Goal: Task Accomplishment & Management: Manage account settings

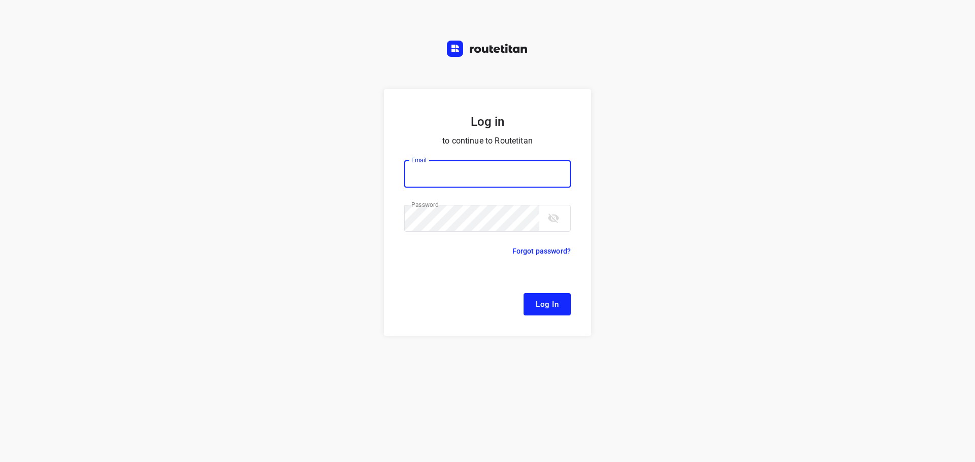
type input "[EMAIL_ADDRESS][DOMAIN_NAME]"
click at [554, 305] on span "Log In" at bounding box center [546, 304] width 23 height 13
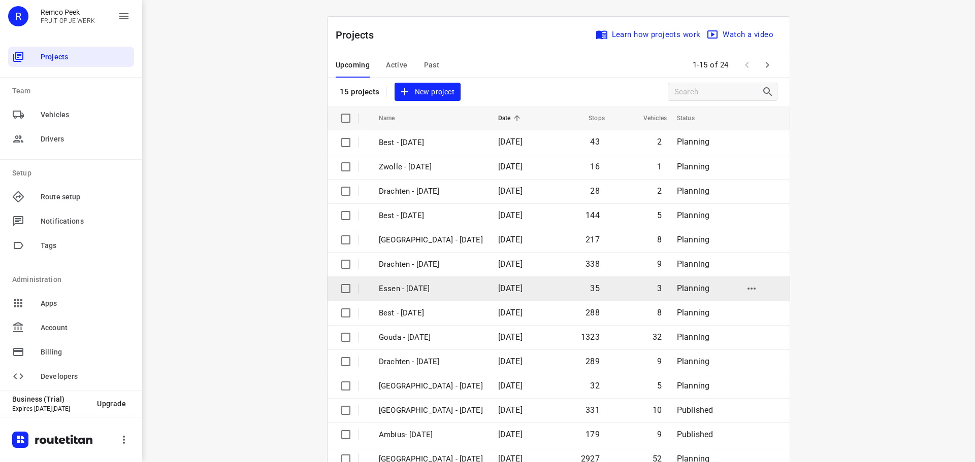
click at [394, 282] on td "Essen - [DATE]" at bounding box center [429, 289] width 121 height 24
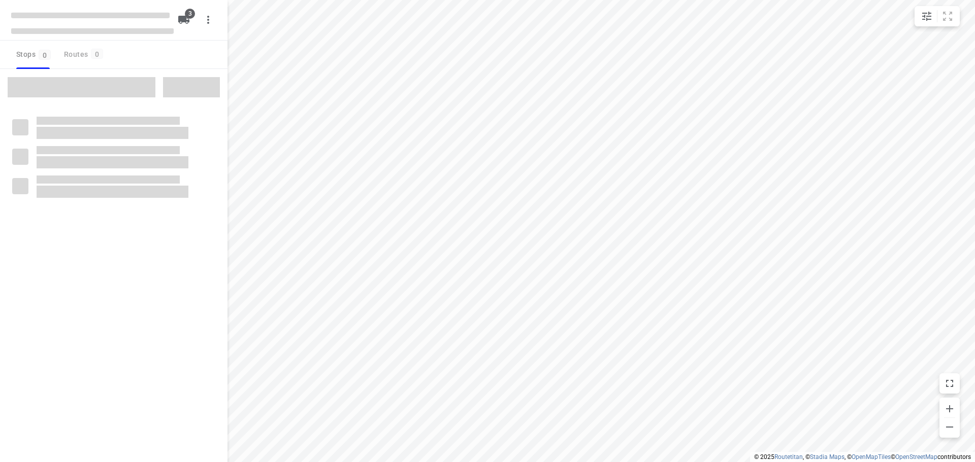
checkbox input "true"
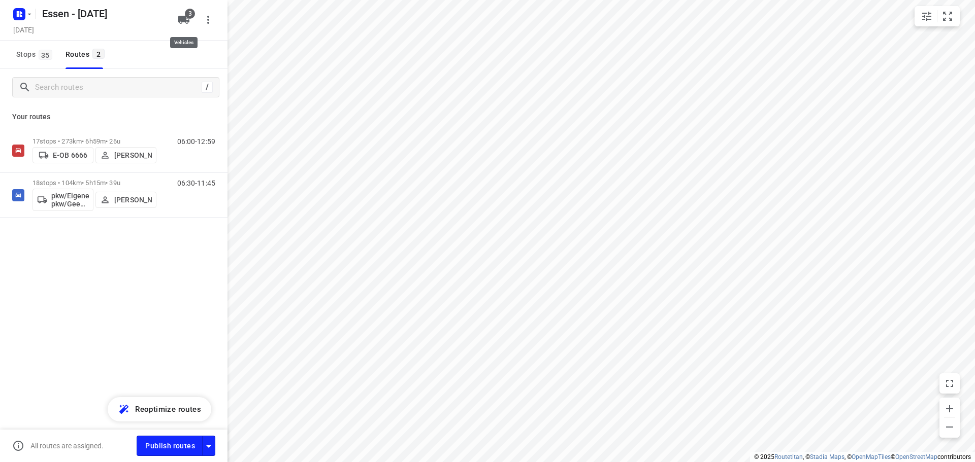
click at [187, 24] on icon "button" at bounding box center [184, 20] width 12 height 12
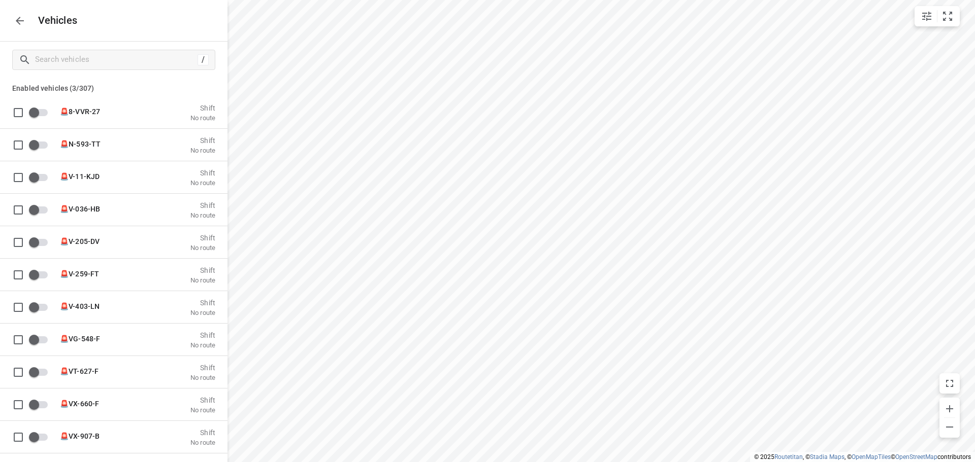
click at [19, 22] on icon "button" at bounding box center [20, 21] width 12 height 12
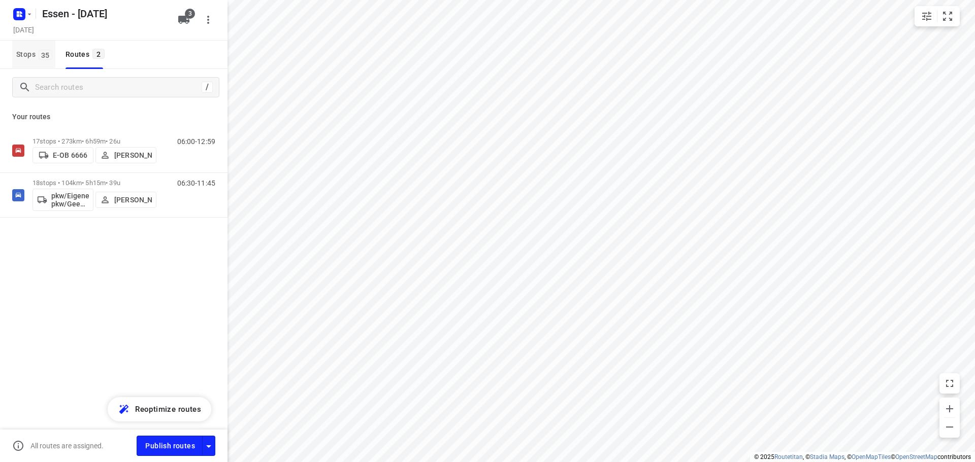
click at [45, 52] on span "35" at bounding box center [46, 55] width 14 height 10
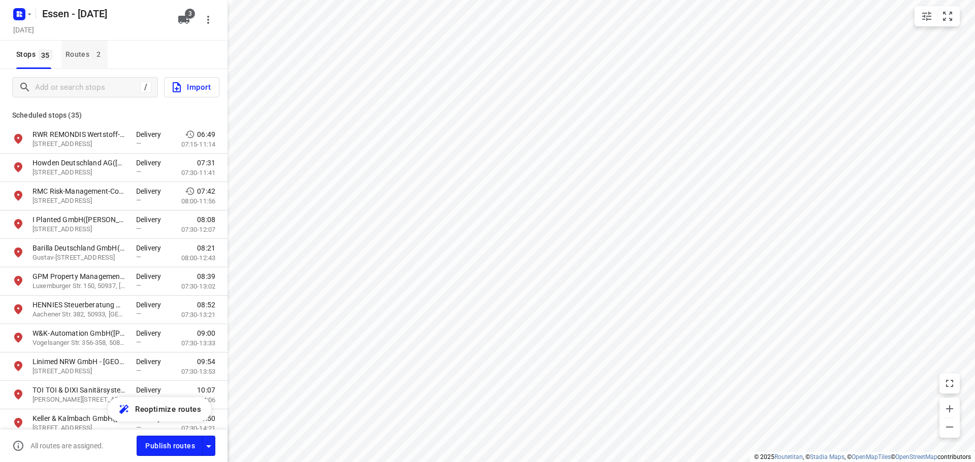
click at [74, 51] on div "Routes 2" at bounding box center [86, 54] width 42 height 13
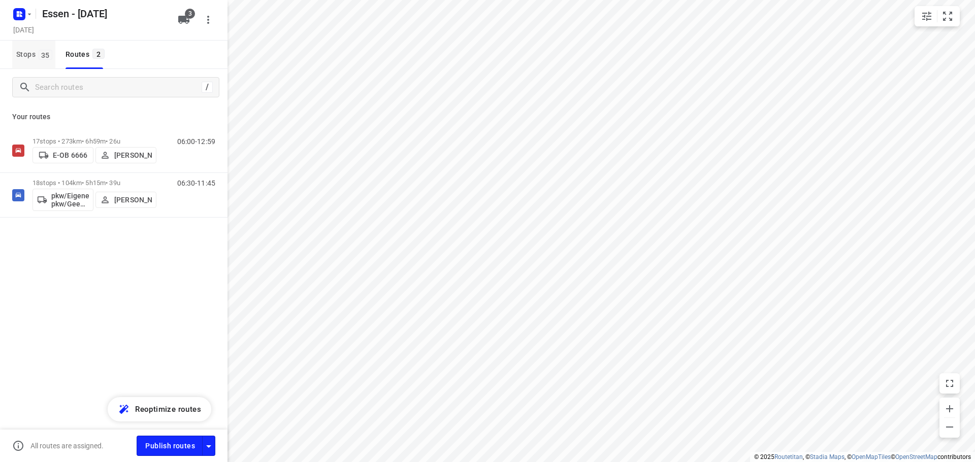
click at [43, 50] on span "35" at bounding box center [46, 55] width 14 height 10
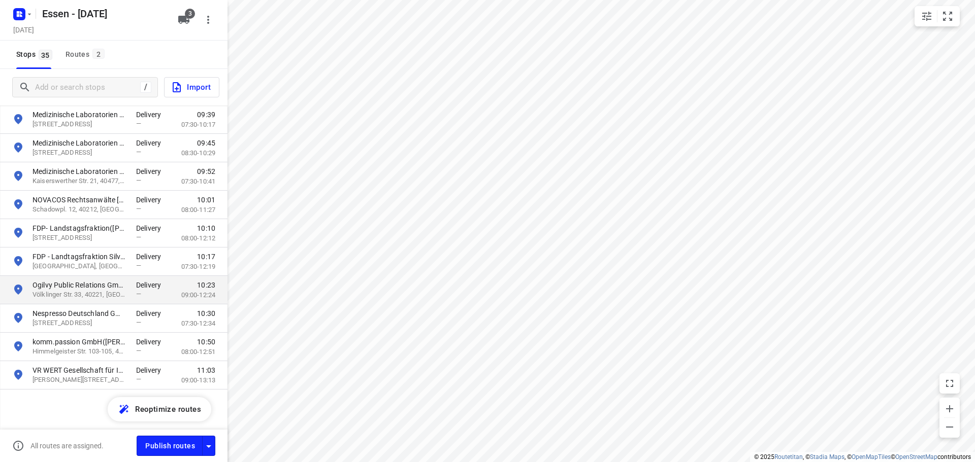
scroll to position [740, 0]
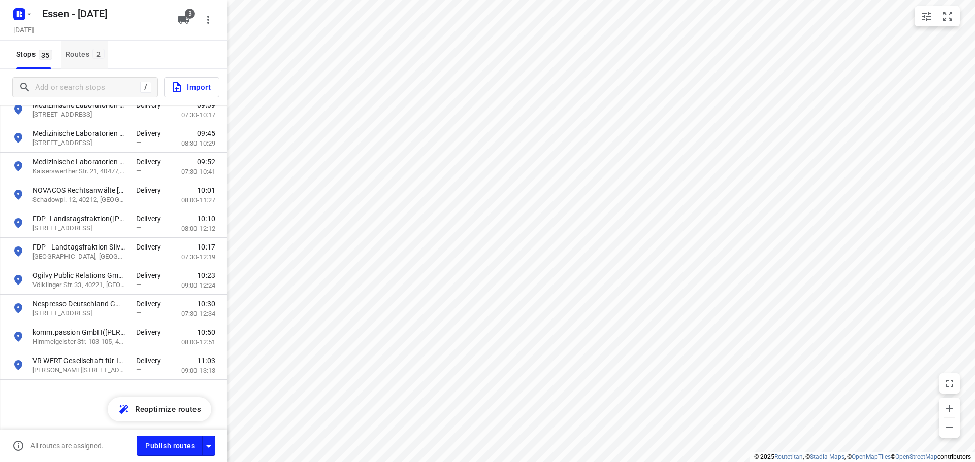
click at [72, 49] on div "Routes 2" at bounding box center [86, 54] width 42 height 13
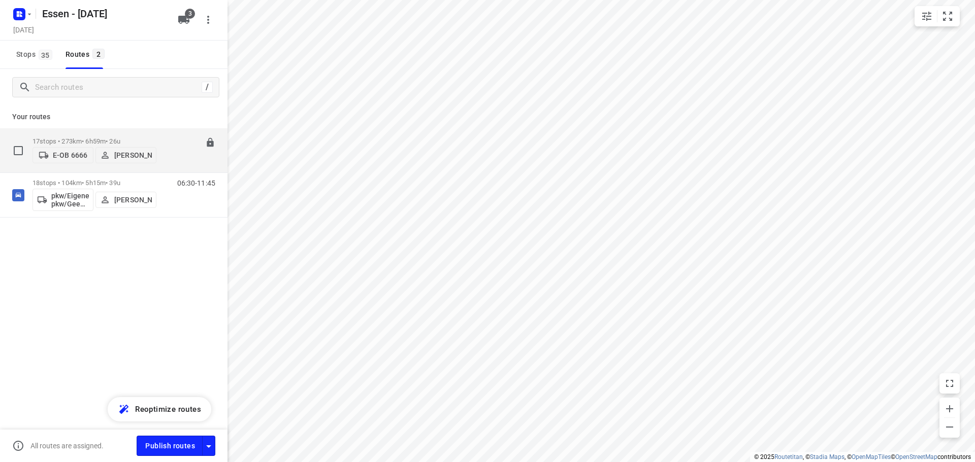
click at [155, 140] on p "17 stops • 273km • 6h59m • [DATE]" at bounding box center [94, 142] width 124 height 8
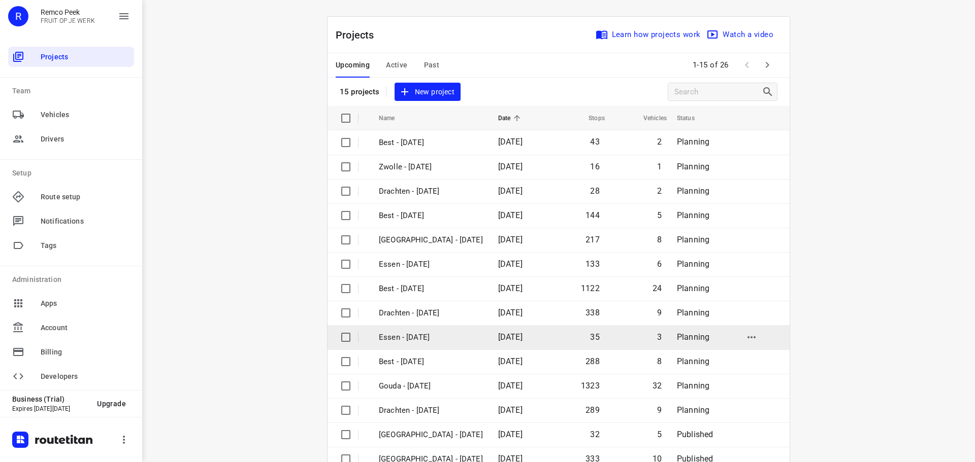
click at [426, 337] on p "Essen - [DATE]" at bounding box center [431, 338] width 104 height 12
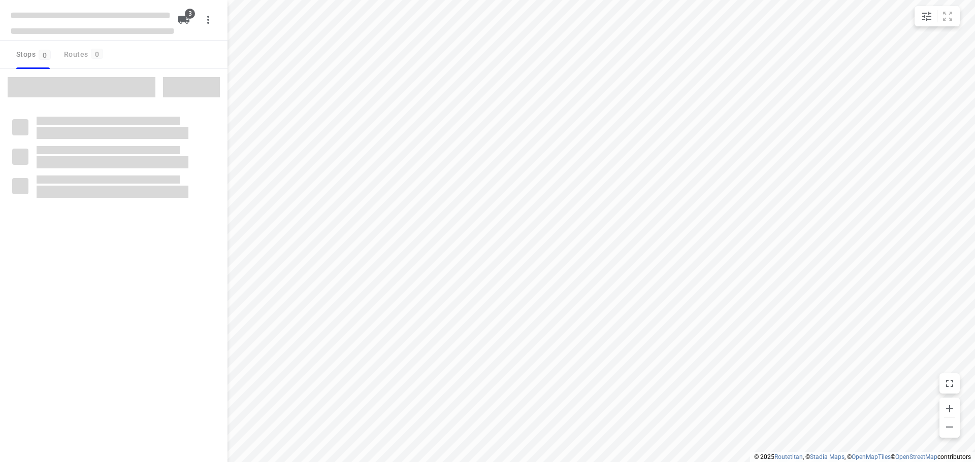
checkbox input "true"
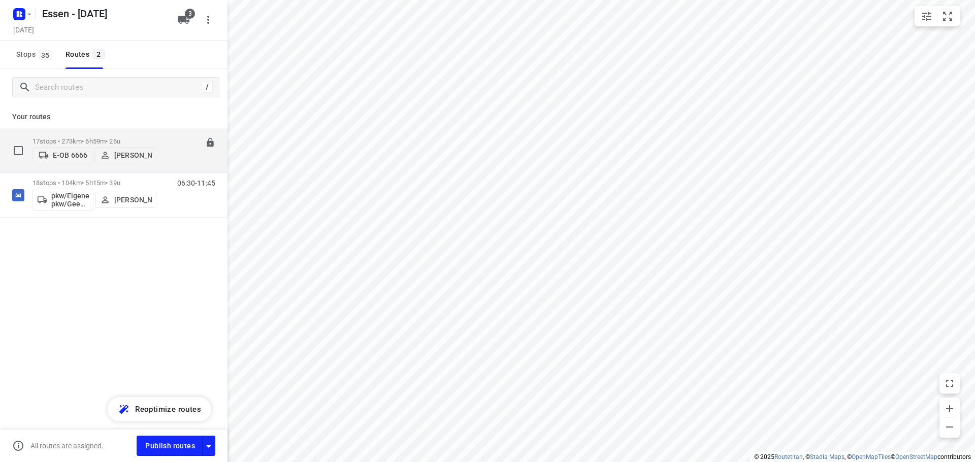
click at [159, 139] on div "17 stops • 273km • 6h59m • 26u E-OB 6666 Viacheslav Isakov 06:00-12:59" at bounding box center [129, 150] width 195 height 36
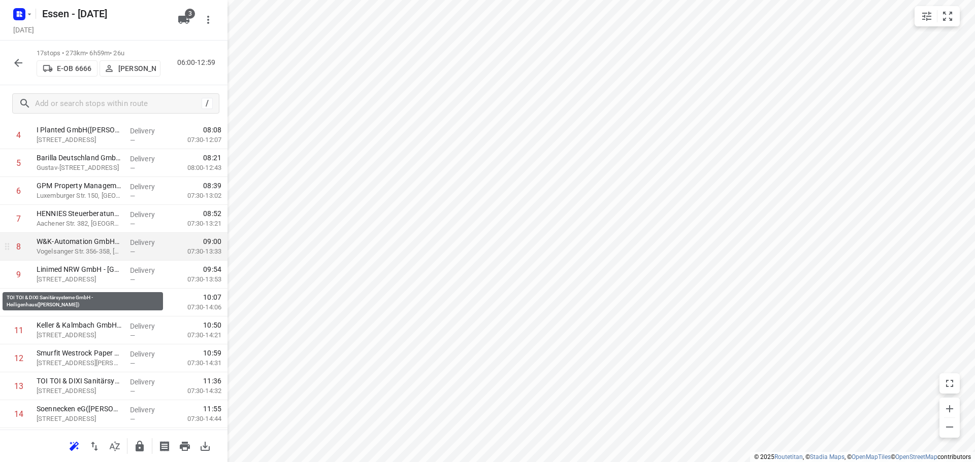
scroll to position [152, 0]
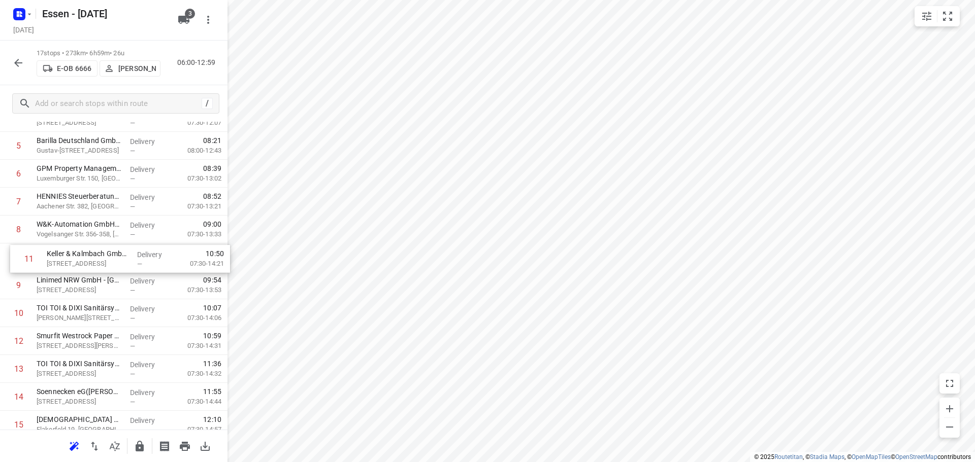
drag, startPoint x: 51, startPoint y: 314, endPoint x: 62, endPoint y: 254, distance: 60.9
click at [62, 254] on div "1 RWR REMONDIS Wertstoff-Recycling GmbH & Co. KG(Rebeka Maaßen) Industriestraße…" at bounding box center [113, 257] width 227 height 475
drag, startPoint x: 69, startPoint y: 352, endPoint x: 78, endPoint y: 296, distance: 56.7
click at [78, 296] on div "1 RWR REMONDIS Wertstoff-Recycling GmbH & Co. KG(Rebeka Maaßen) Industriestraße…" at bounding box center [113, 257] width 227 height 475
drag, startPoint x: 112, startPoint y: 261, endPoint x: 105, endPoint y: 290, distance: 29.8
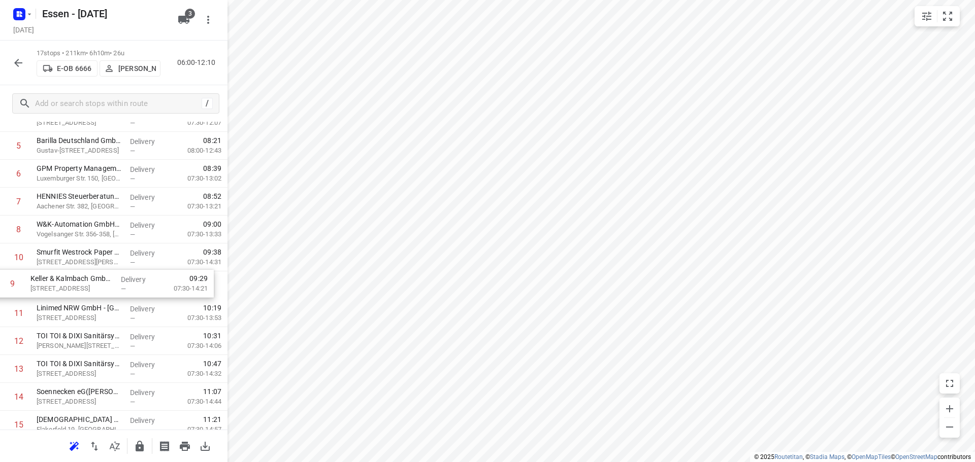
click at [105, 290] on div "1 RWR REMONDIS Wertstoff-Recycling GmbH & Co. KG(Rebeka Maaßen) Industriestraße…" at bounding box center [113, 257] width 227 height 475
drag, startPoint x: 105, startPoint y: 290, endPoint x: 109, endPoint y: 261, distance: 29.1
click at [109, 261] on div "1 RWR REMONDIS Wertstoff-Recycling GmbH & Co. KG(Rebeka Maaßen) Industriestraße…" at bounding box center [113, 257] width 227 height 475
click at [13, 61] on icon "button" at bounding box center [18, 63] width 12 height 12
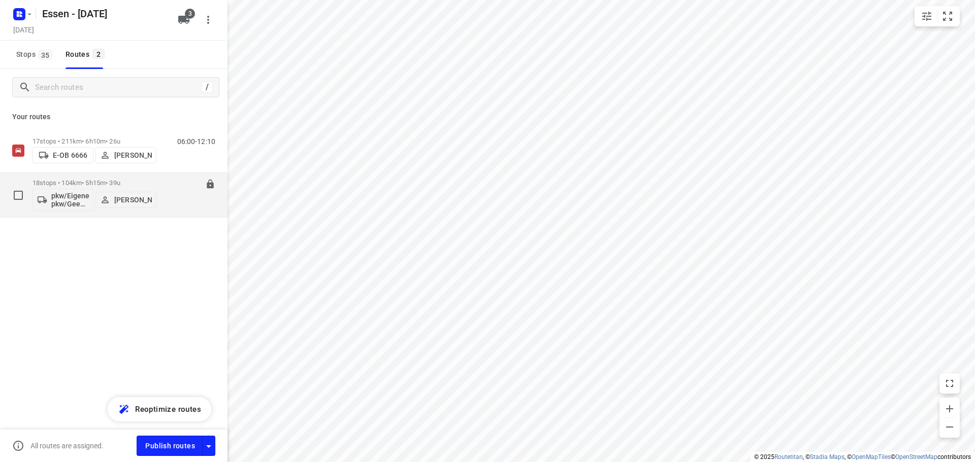
click at [137, 183] on p "18 stops • 104km • 5h15m • 39u" at bounding box center [94, 183] width 124 height 8
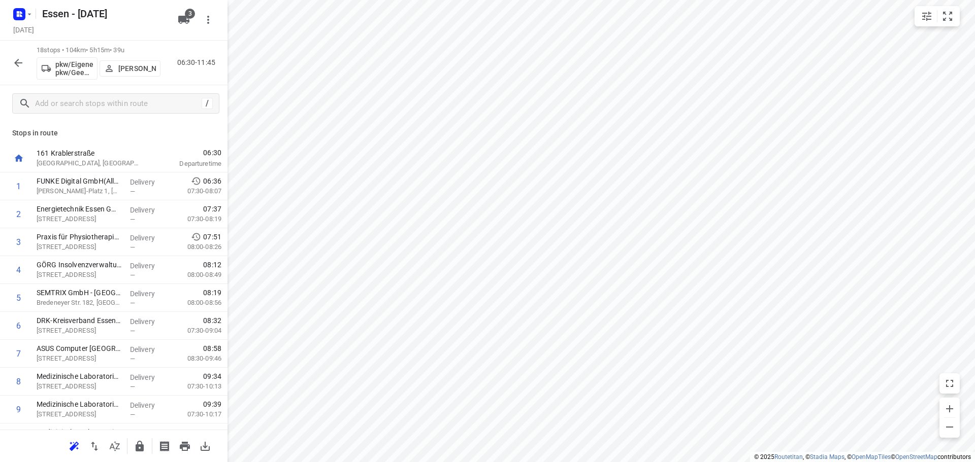
click at [13, 67] on icon "button" at bounding box center [18, 63] width 12 height 12
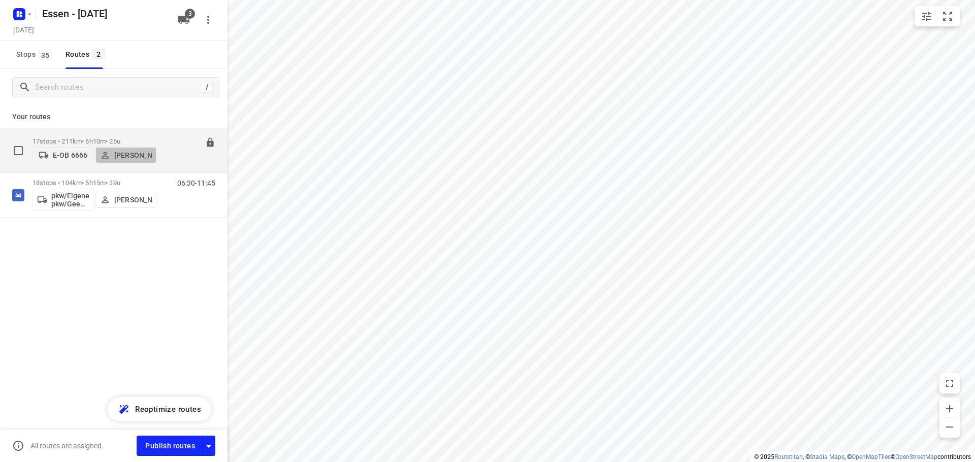
click at [141, 151] on p "[PERSON_NAME]" at bounding box center [133, 155] width 38 height 8
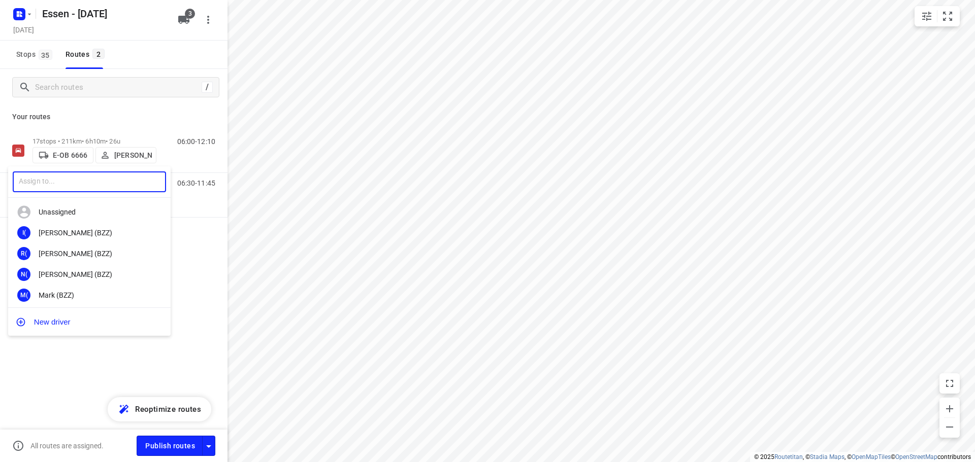
click at [98, 184] on input "text" at bounding box center [89, 182] width 153 height 21
type input "andrian"
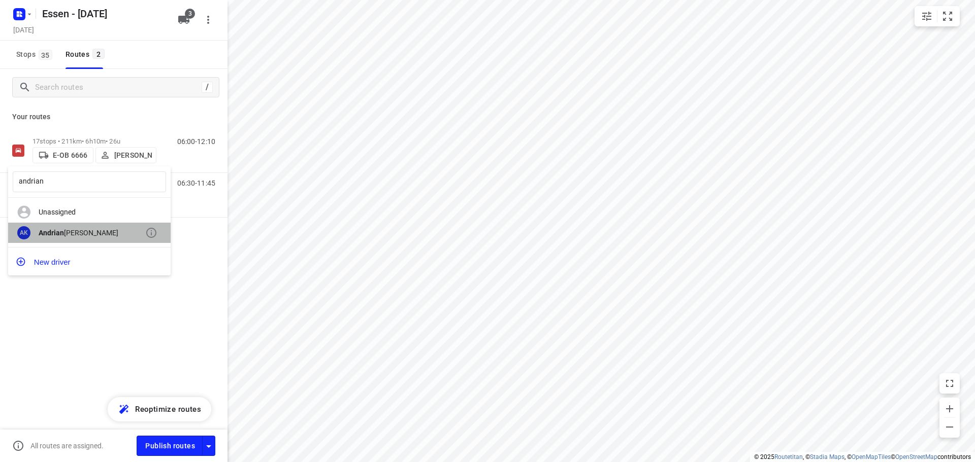
click at [80, 230] on div "Andrian u Krasniqi" at bounding box center [92, 233] width 107 height 8
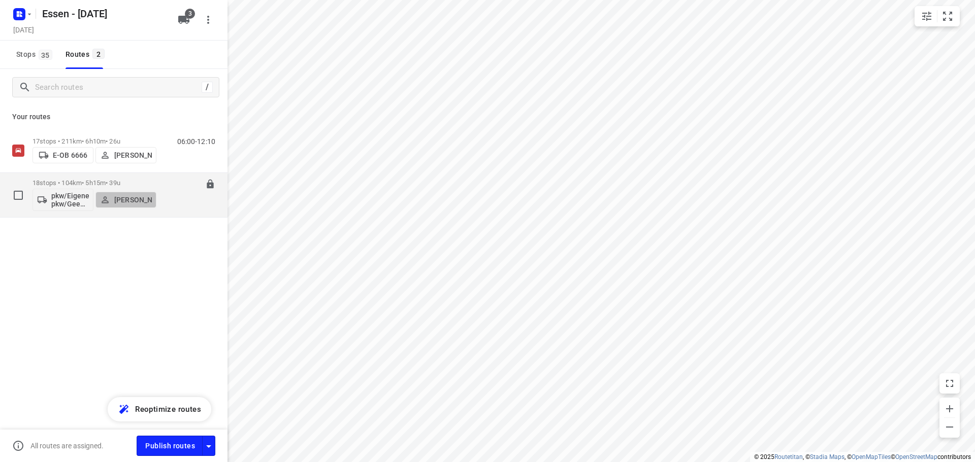
click at [155, 199] on button "[PERSON_NAME]" at bounding box center [125, 200] width 61 height 16
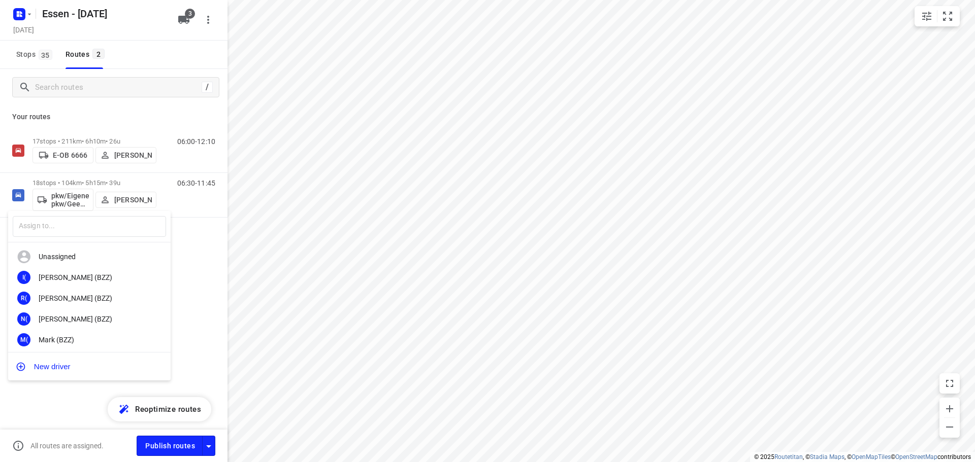
click at [188, 203] on div at bounding box center [487, 231] width 975 height 462
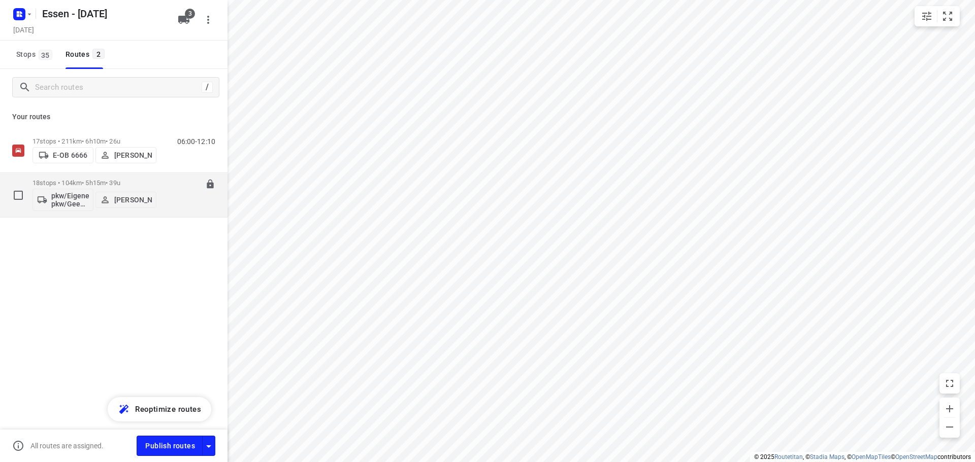
click at [132, 179] on p "18 stops • 104km • 5h15m • 39u" at bounding box center [94, 183] width 124 height 8
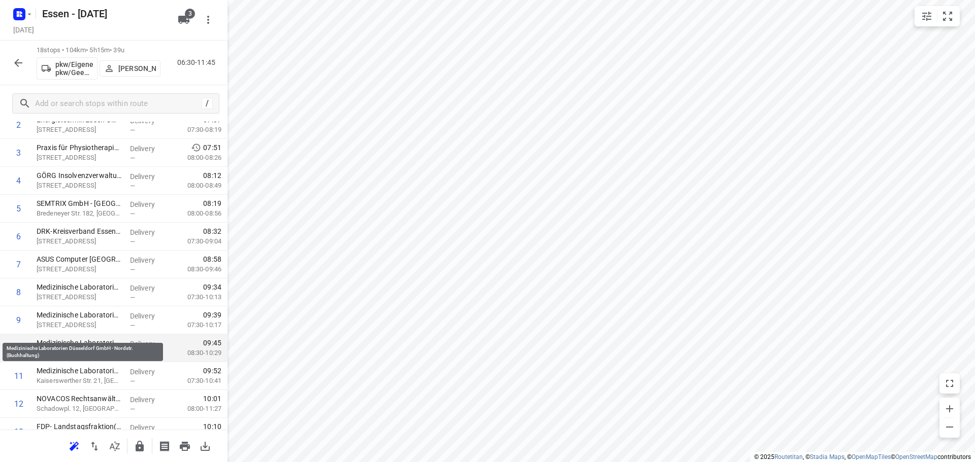
scroll to position [102, 0]
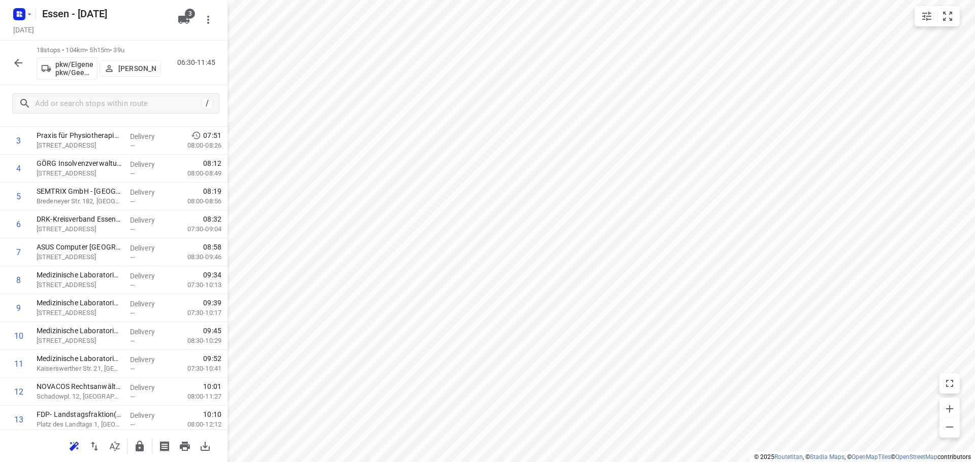
click at [22, 62] on icon "button" at bounding box center [18, 63] width 8 height 8
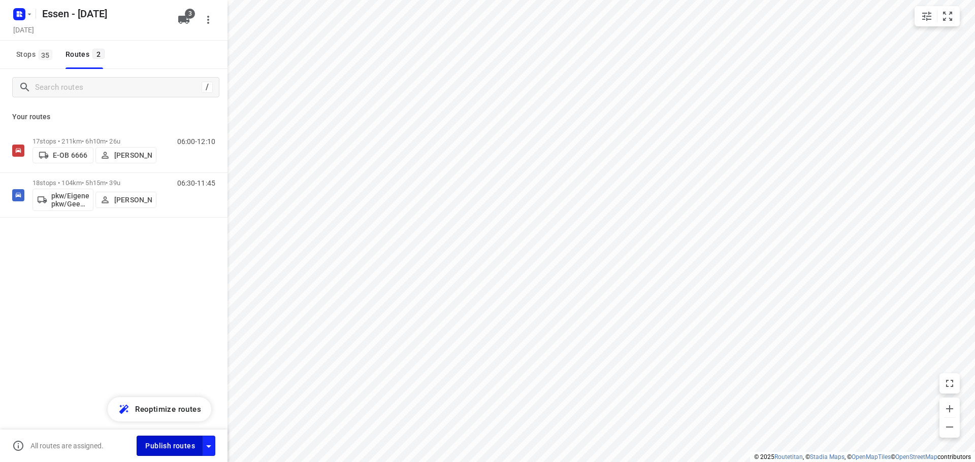
click at [156, 446] on span "Publish routes" at bounding box center [170, 446] width 50 height 13
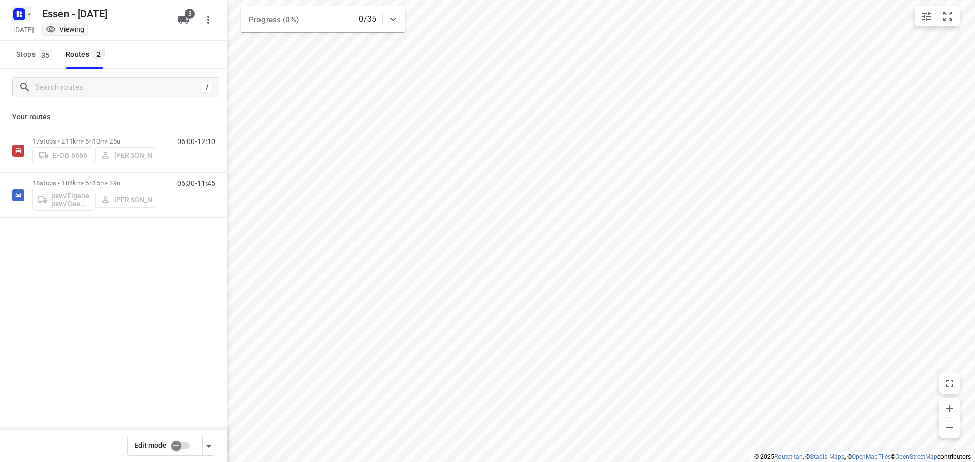
click at [30, 14] on icon "button" at bounding box center [30, 14] width 4 height 2
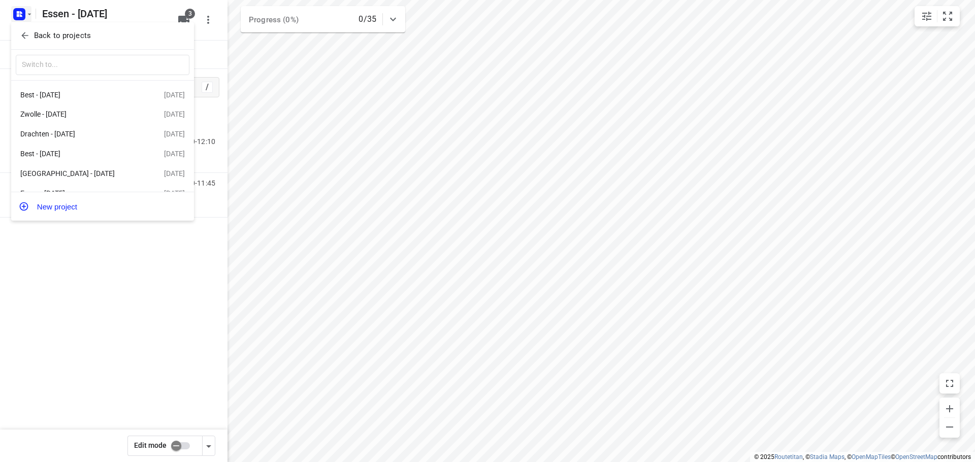
click at [46, 36] on p "Back to projects" at bounding box center [62, 36] width 57 height 12
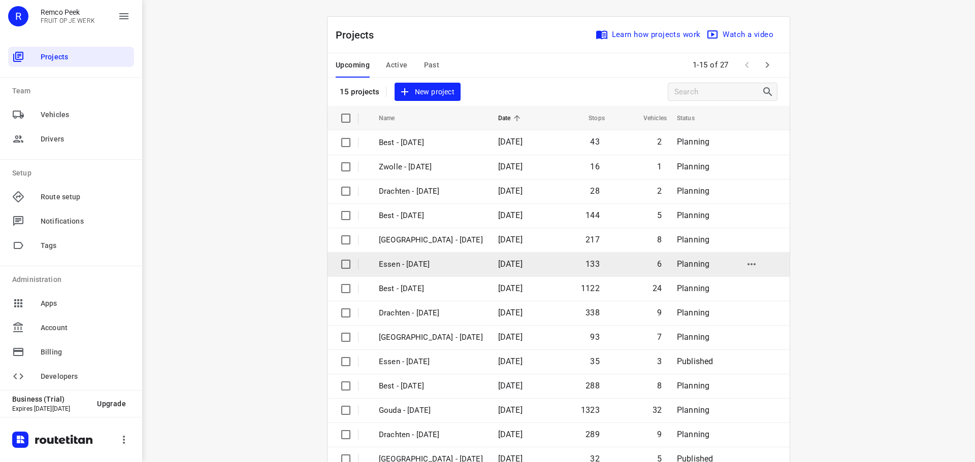
click at [387, 266] on p "Essen - Wednesday" at bounding box center [431, 265] width 104 height 12
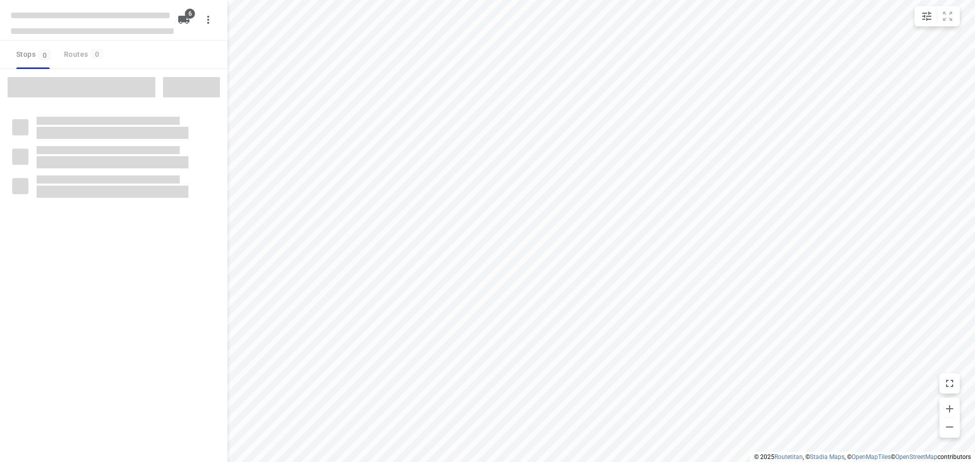
checkbox input "true"
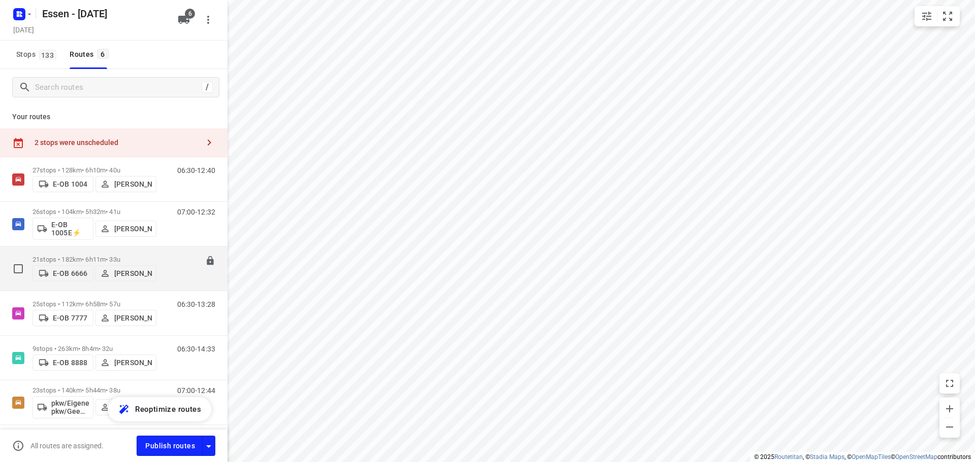
scroll to position [36, 0]
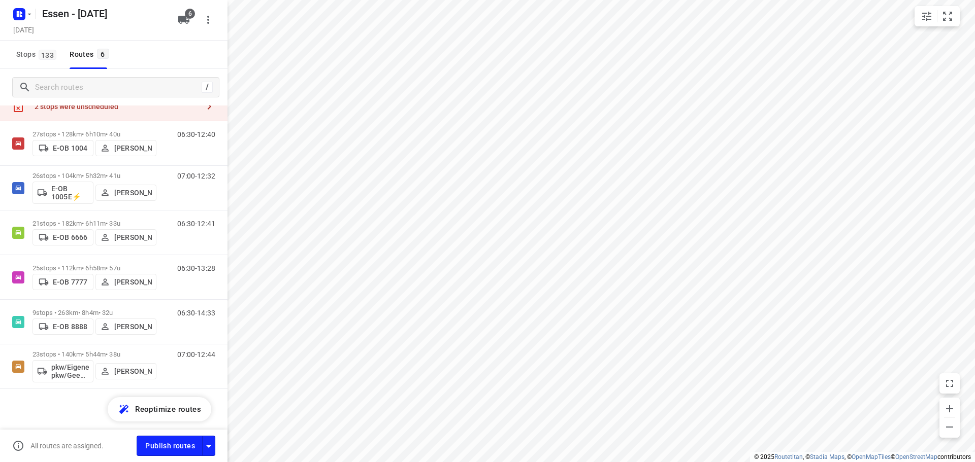
click at [171, 114] on div "2 stops were unscheduled" at bounding box center [113, 106] width 227 height 29
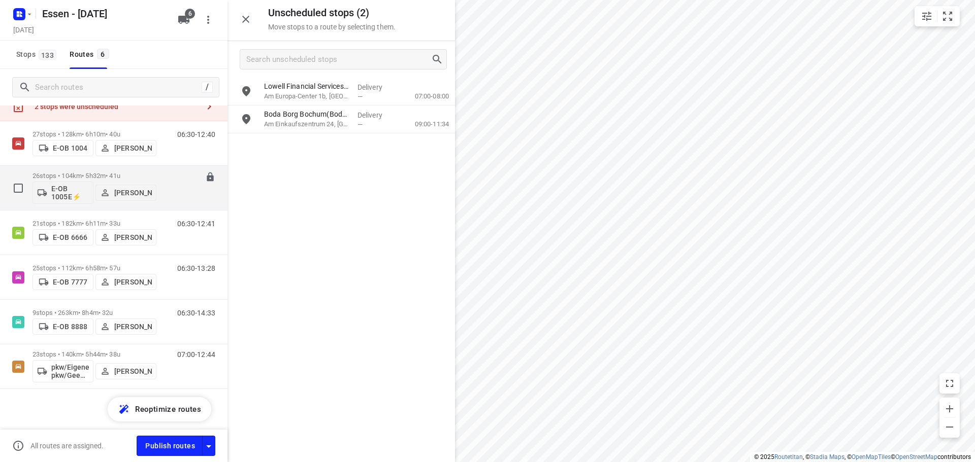
scroll to position [0, 0]
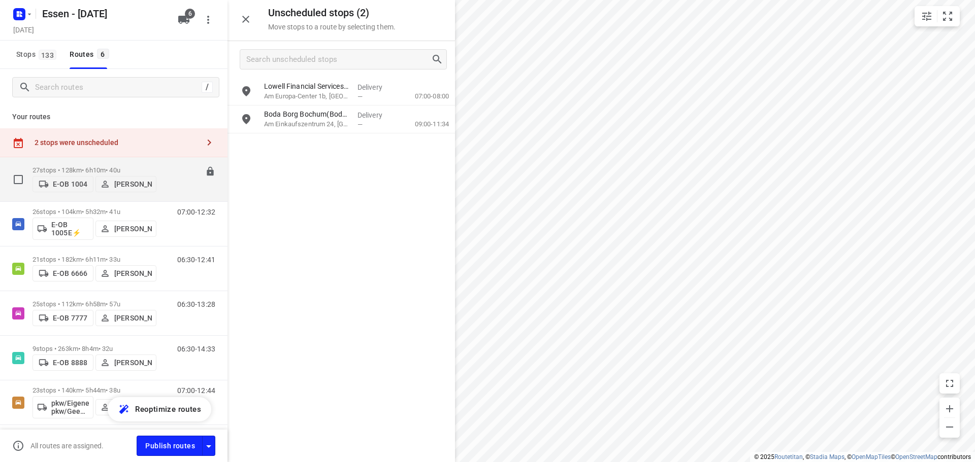
click at [165, 187] on div "06:30-12:40" at bounding box center [189, 181] width 51 height 31
click at [139, 168] on p "27 stops • 128km • 6h10m • 40u" at bounding box center [94, 170] width 124 height 8
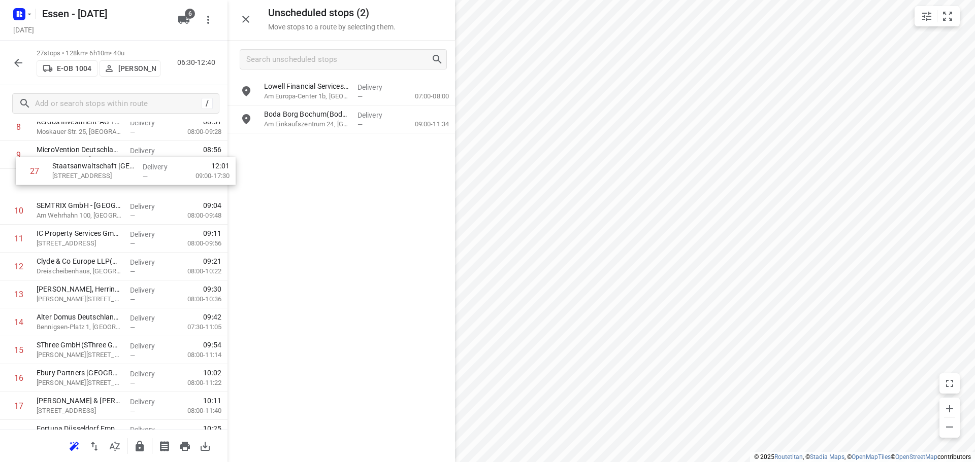
scroll to position [284, 0]
drag, startPoint x: 78, startPoint y: 370, endPoint x: 84, endPoint y: 296, distance: 73.8
click at [84, 296] on div "1 Verisure Deutschland GmbH(Marlien Engling) Balcke-Dürr-Allee 2, Ratingen Deli…" at bounding box center [113, 295] width 227 height 754
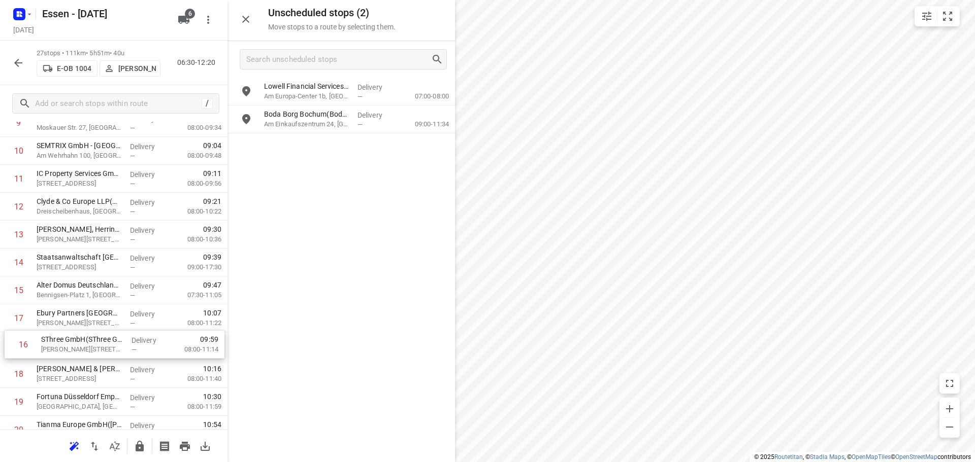
click at [73, 347] on div "1 Verisure Deutschland GmbH(Marlien Engling) Balcke-Dürr-Allee 2, Ratingen Deli…" at bounding box center [113, 263] width 227 height 754
drag, startPoint x: 73, startPoint y: 347, endPoint x: 75, endPoint y: 331, distance: 15.9
click at [75, 331] on div "1 Verisure Deutschland GmbH(Marlien Engling) Balcke-Dürr-Allee 2, Ratingen Deli…" at bounding box center [113, 263] width 227 height 754
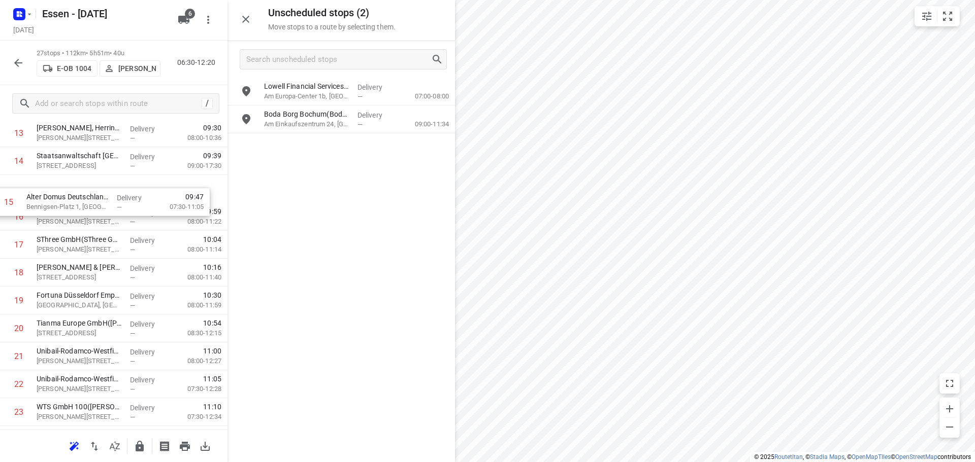
scroll to position [416, 0]
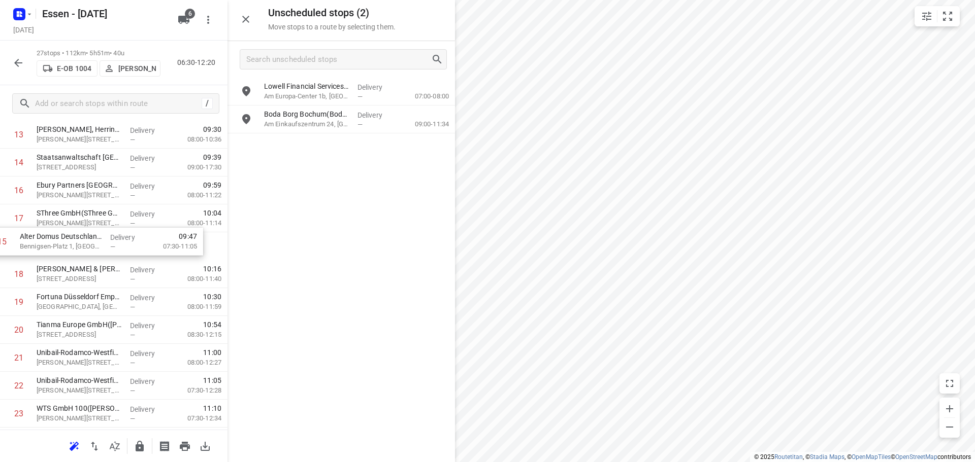
drag, startPoint x: 88, startPoint y: 186, endPoint x: 71, endPoint y: 242, distance: 58.1
click at [71, 242] on div "1 Verisure Deutschland GmbH(Marlien Engling) Balcke-Dürr-Allee 2, Ratingen Deli…" at bounding box center [113, 163] width 227 height 754
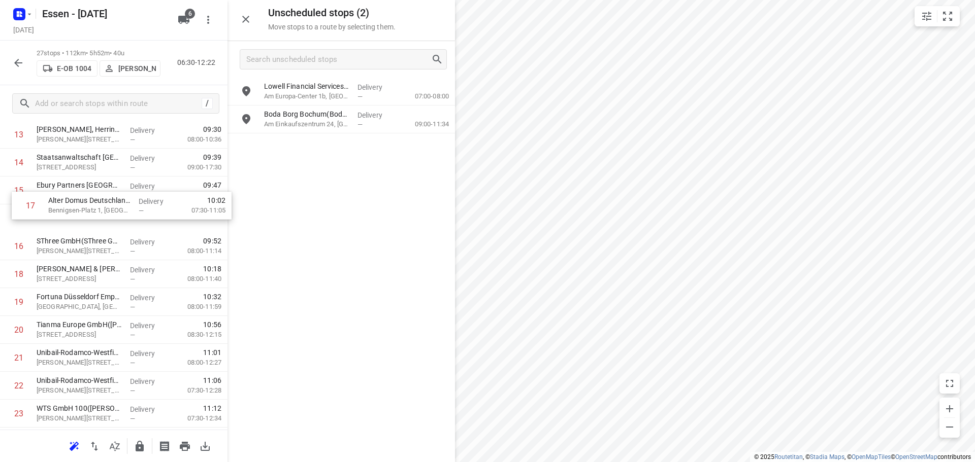
drag, startPoint x: 71, startPoint y: 242, endPoint x: 82, endPoint y: 192, distance: 51.1
click at [82, 195] on div "1 Verisure Deutschland GmbH(Marlien Engling) Balcke-Dürr-Allee 2, Ratingen Deli…" at bounding box center [113, 163] width 227 height 754
click at [82, 189] on div "Unscheduled stops ( 2 ) Move stops to a route by selecting them. Lowell Financi…" at bounding box center [113, 231] width 227 height 462
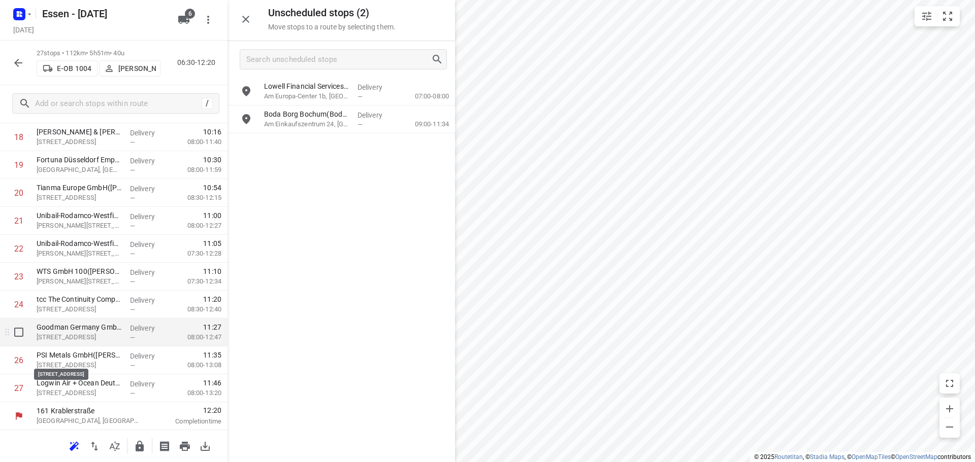
scroll to position [553, 0]
click at [16, 60] on icon "button" at bounding box center [18, 63] width 12 height 12
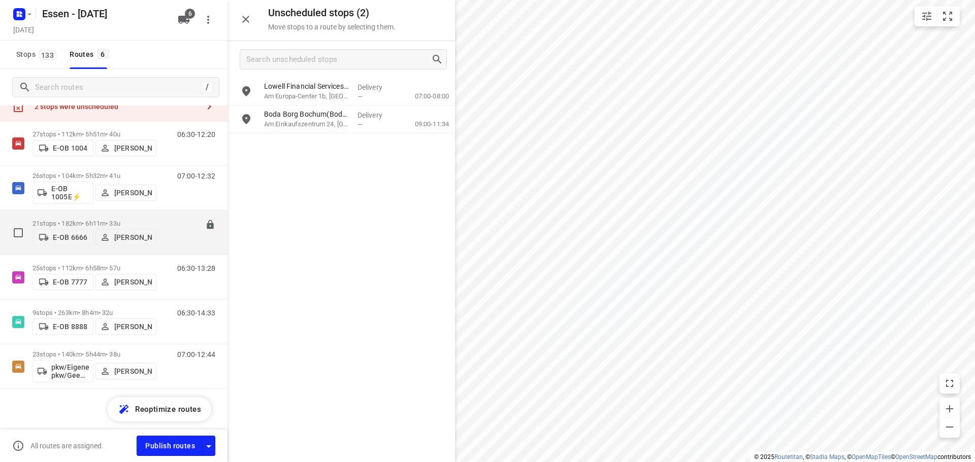
scroll to position [0, 0]
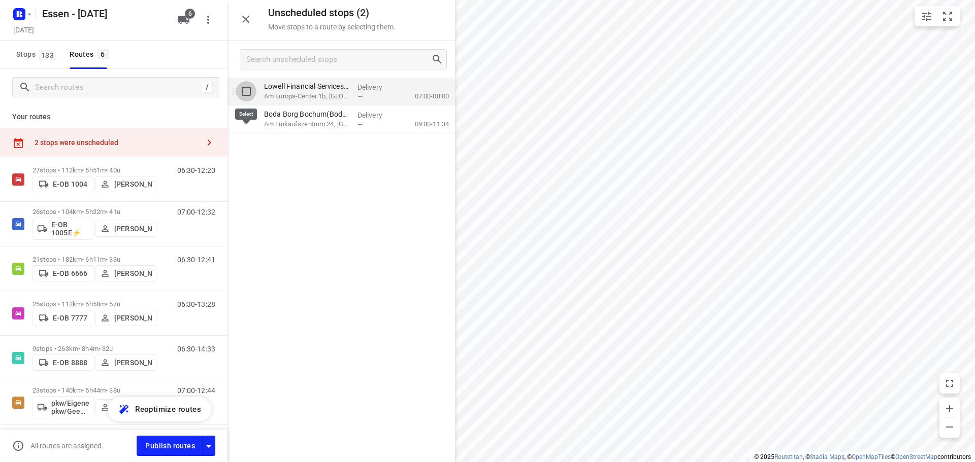
click at [250, 92] on input "grid" at bounding box center [246, 91] width 20 height 20
checkbox input "true"
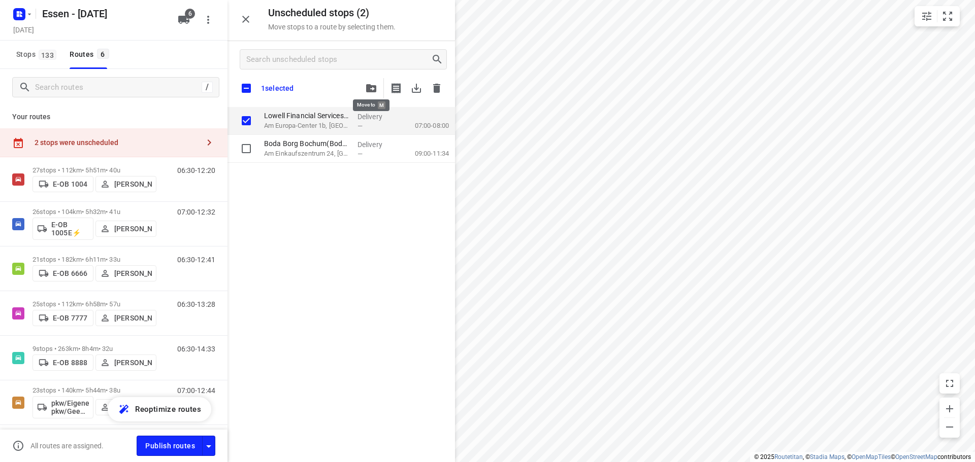
click at [375, 84] on icon "button" at bounding box center [371, 88] width 10 height 8
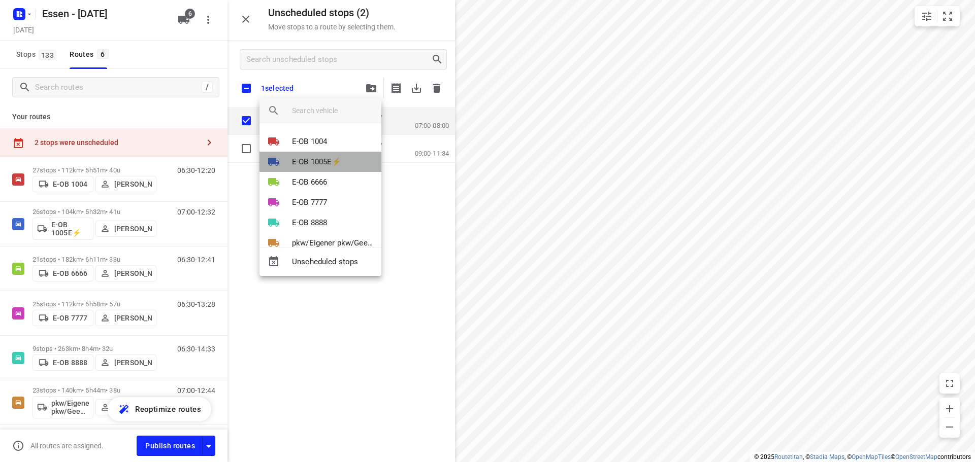
click at [336, 162] on p "E-OB 1005E⚡" at bounding box center [317, 162] width 50 height 12
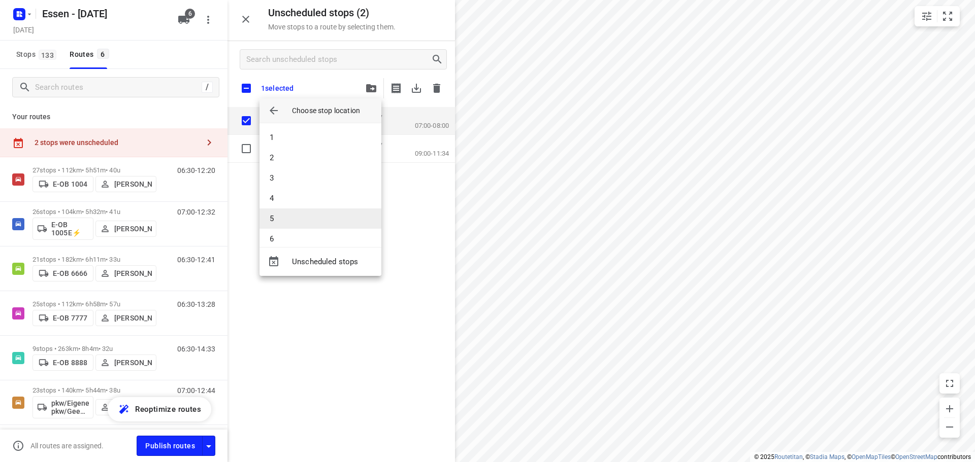
click at [296, 215] on li "5" at bounding box center [320, 219] width 122 height 20
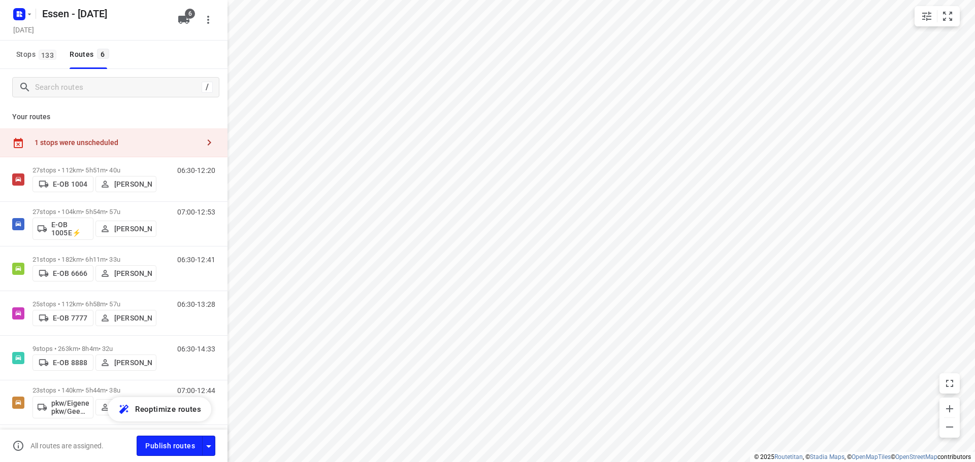
click at [176, 146] on div "1 stops were unscheduled" at bounding box center [117, 143] width 164 height 8
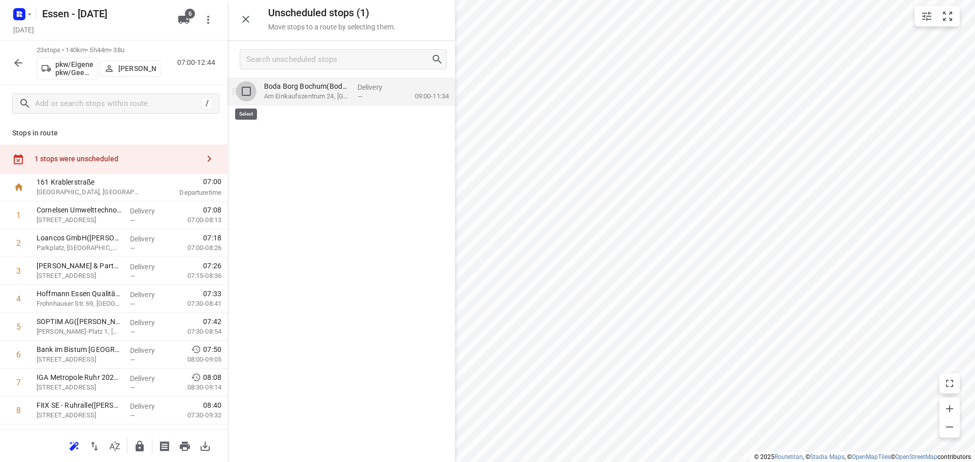
click at [250, 97] on input "grid" at bounding box center [246, 91] width 20 height 20
checkbox input "true"
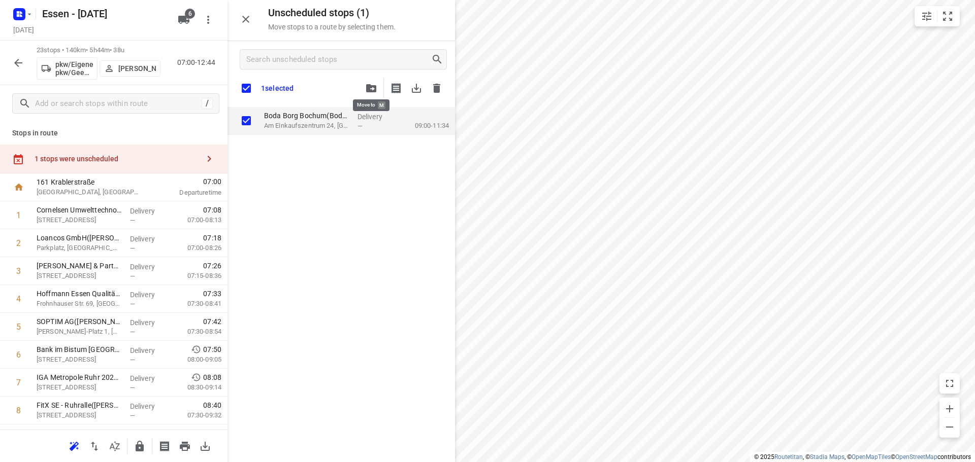
click at [374, 89] on icon "button" at bounding box center [371, 88] width 10 height 8
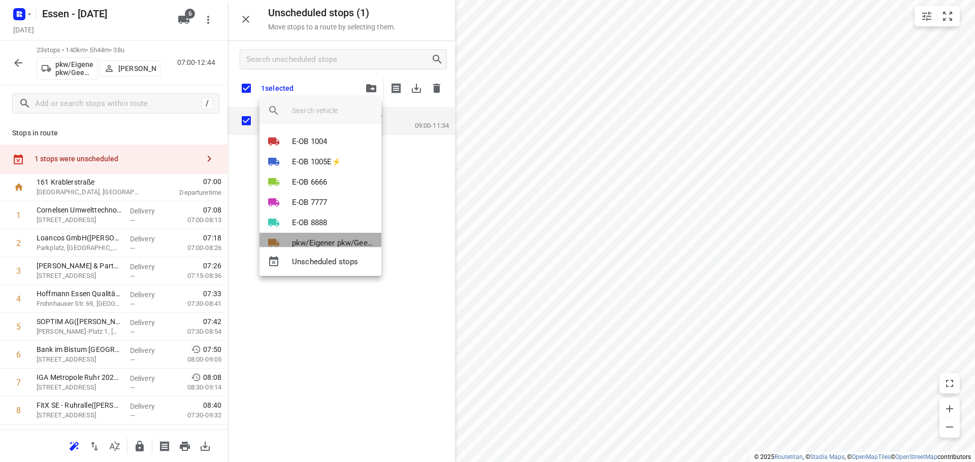
click at [319, 238] on p "pkw/Eigener pkw/Geen kenteken" at bounding box center [332, 244] width 81 height 12
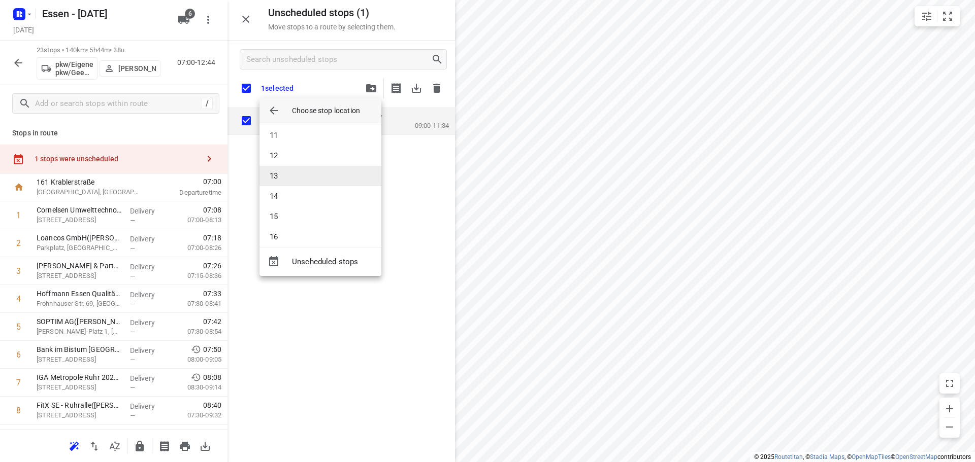
scroll to position [203, 0]
click at [284, 221] on li "15" at bounding box center [320, 219] width 122 height 20
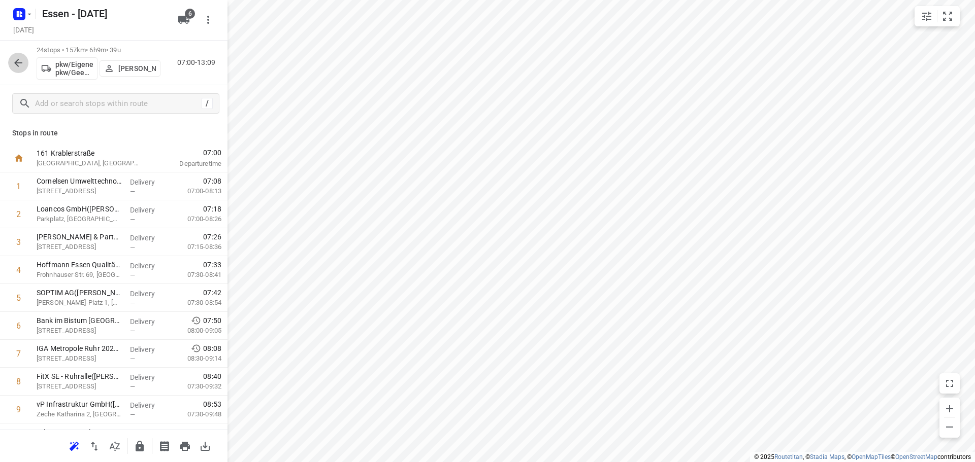
click at [19, 58] on icon "button" at bounding box center [18, 63] width 12 height 12
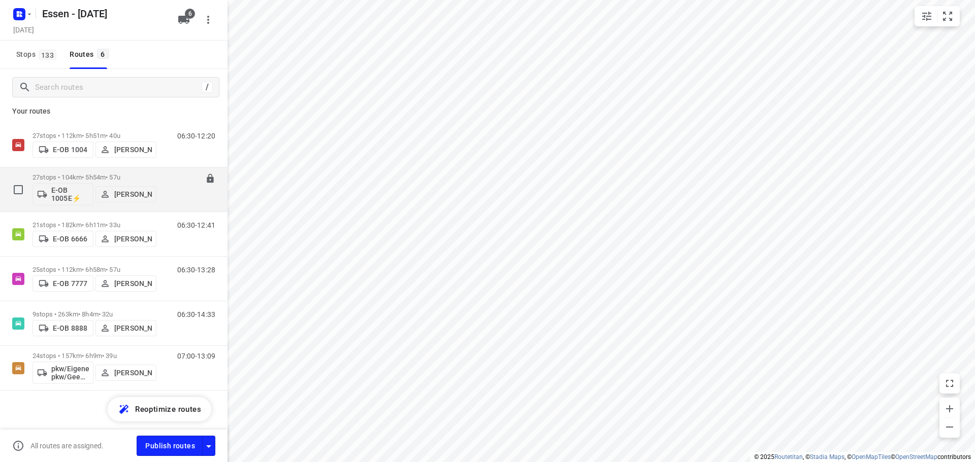
scroll to position [7, 0]
click at [53, 186] on p "E-OB 1005E⚡" at bounding box center [70, 193] width 38 height 16
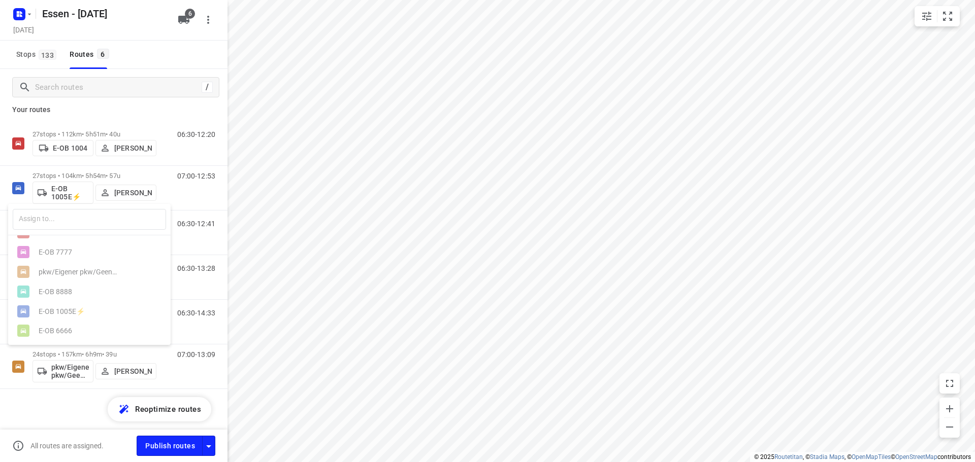
scroll to position [0, 0]
click at [69, 150] on div at bounding box center [487, 231] width 975 height 462
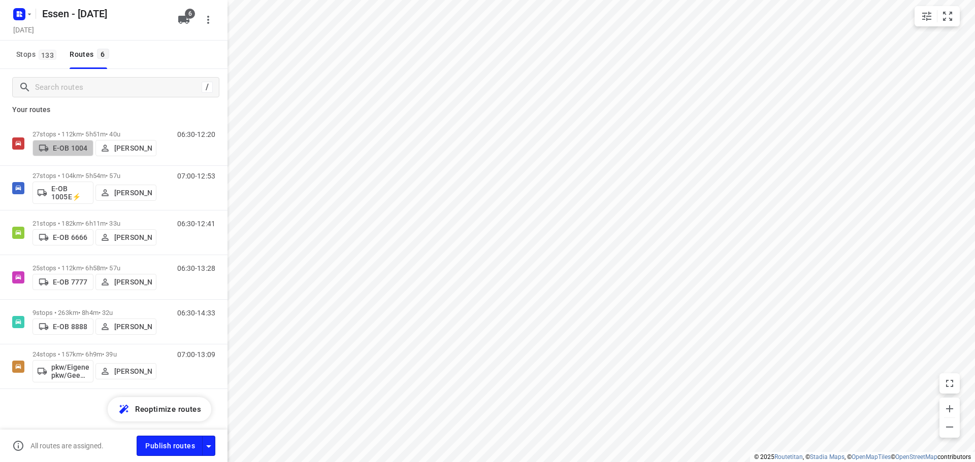
click at [69, 150] on p "E-OB 1004" at bounding box center [70, 148] width 35 height 8
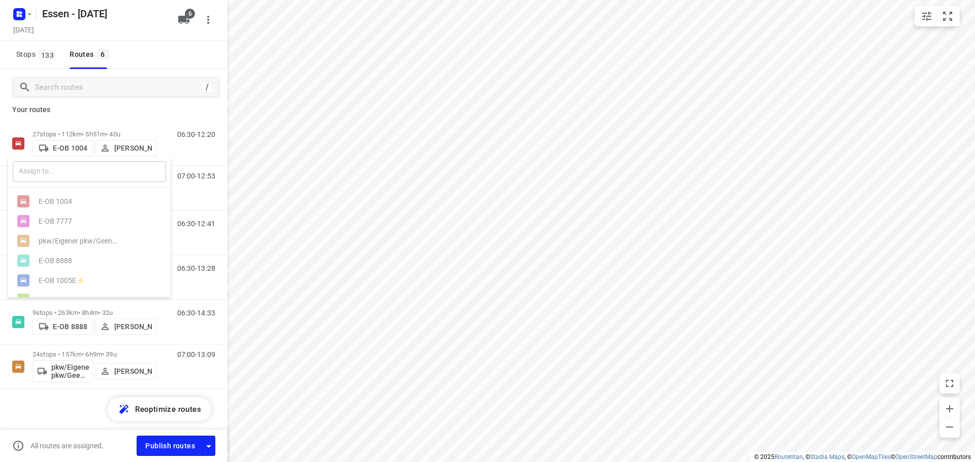
click at [69, 172] on input "text" at bounding box center [89, 171] width 153 height 21
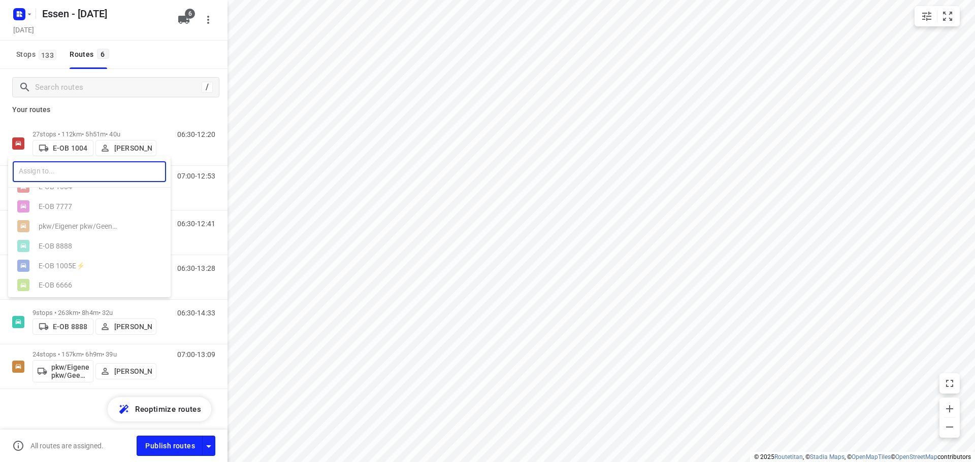
scroll to position [21, 0]
click at [63, 263] on ul "E-OB 1004 E-OB 7777 pkw/Eigener pkw/Geen kenteken E-OB 8888 E-OB 1005E⚡ E-OB 66…" at bounding box center [89, 234] width 162 height 118
click at [63, 152] on div at bounding box center [487, 231] width 975 height 462
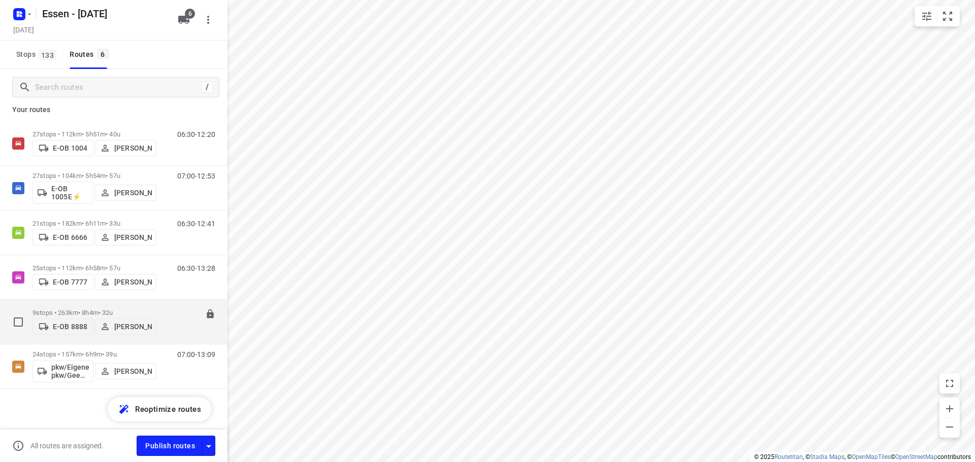
click at [140, 305] on div "9 stops • 263km • 8h4m • 32u E-OB 8888 Morice Niedick" at bounding box center [94, 322] width 124 height 36
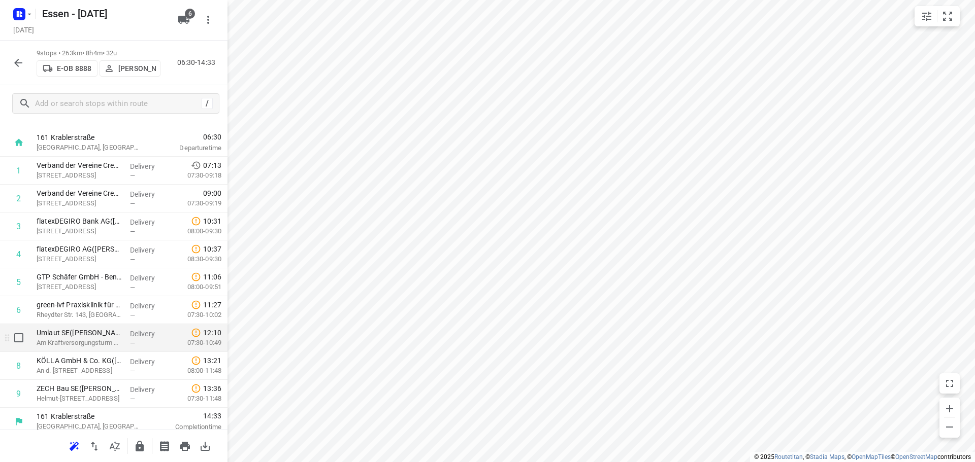
scroll to position [22, 0]
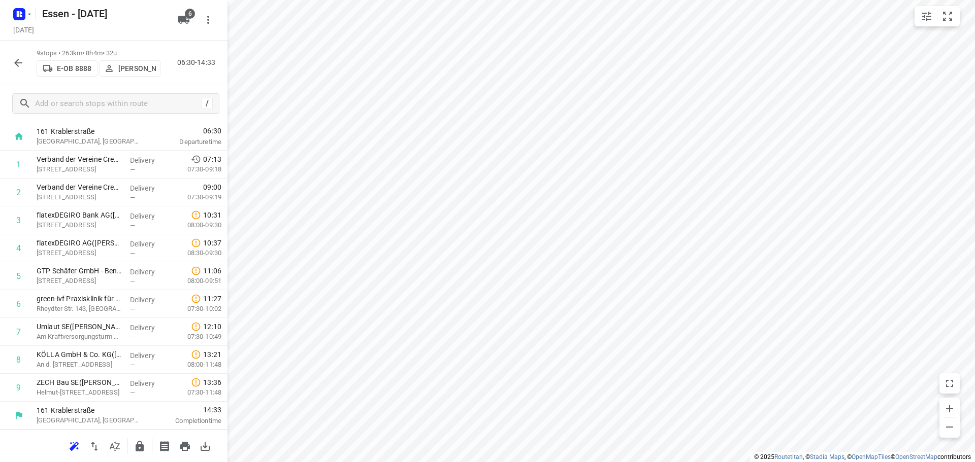
click at [16, 56] on button "button" at bounding box center [18, 63] width 20 height 20
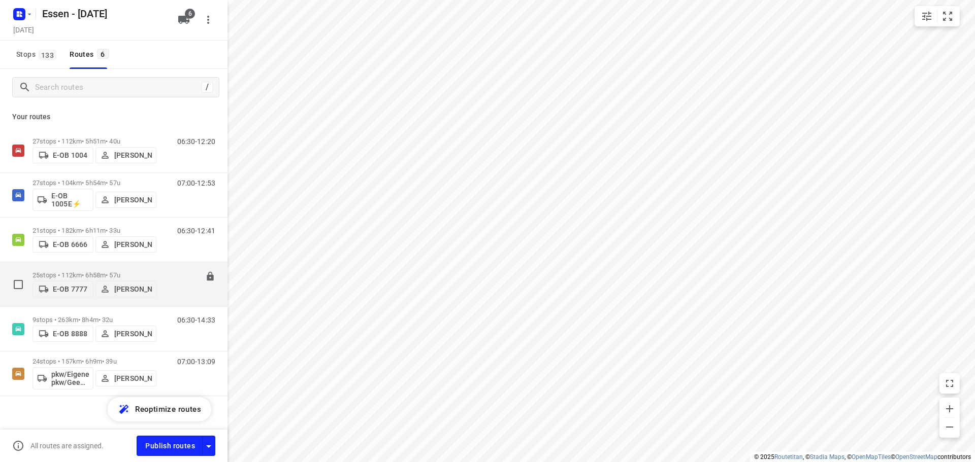
click at [126, 290] on p "[PERSON_NAME]" at bounding box center [133, 289] width 38 height 8
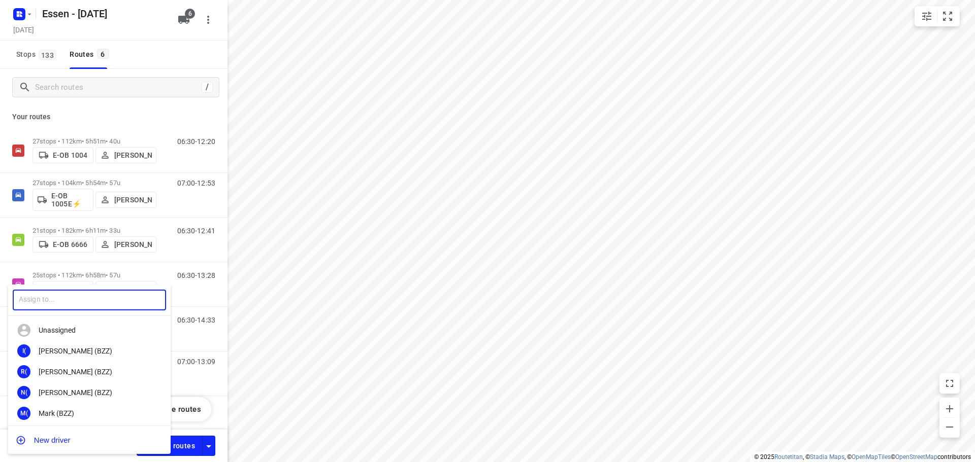
click at [77, 296] on input "text" at bounding box center [89, 300] width 153 height 21
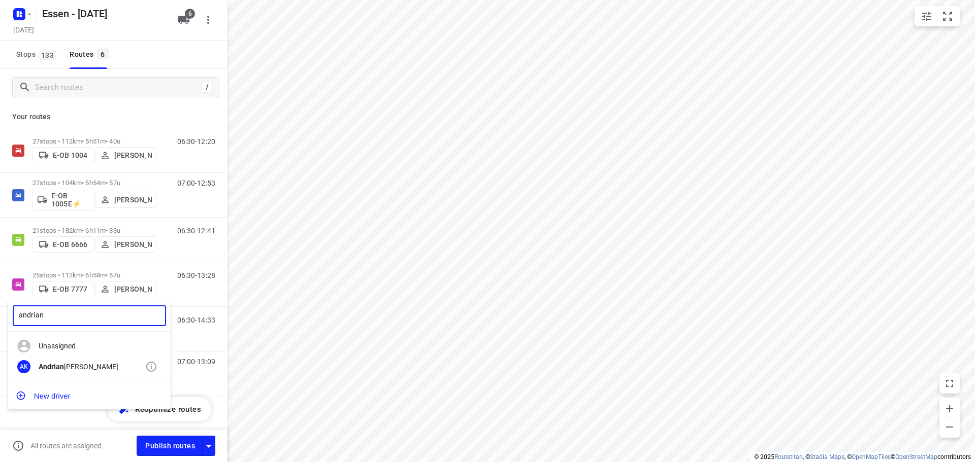
type input "andrian"
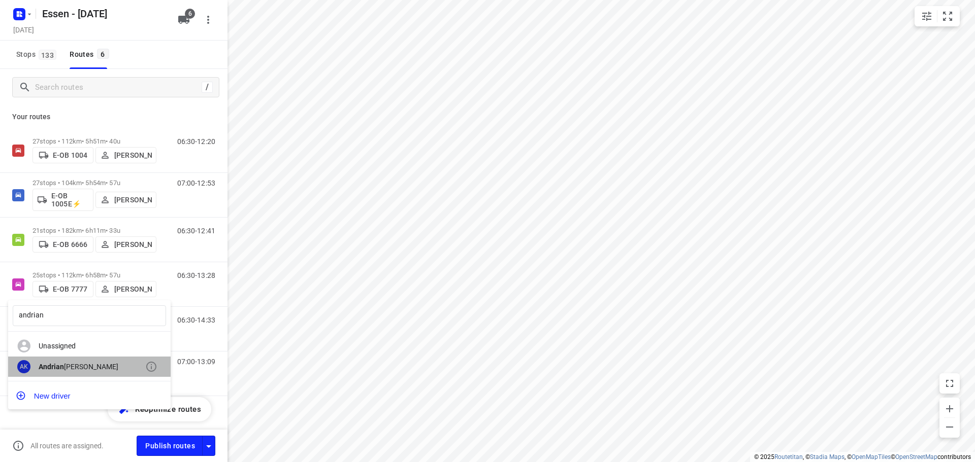
click at [55, 369] on b "Andrian" at bounding box center [51, 367] width 25 height 8
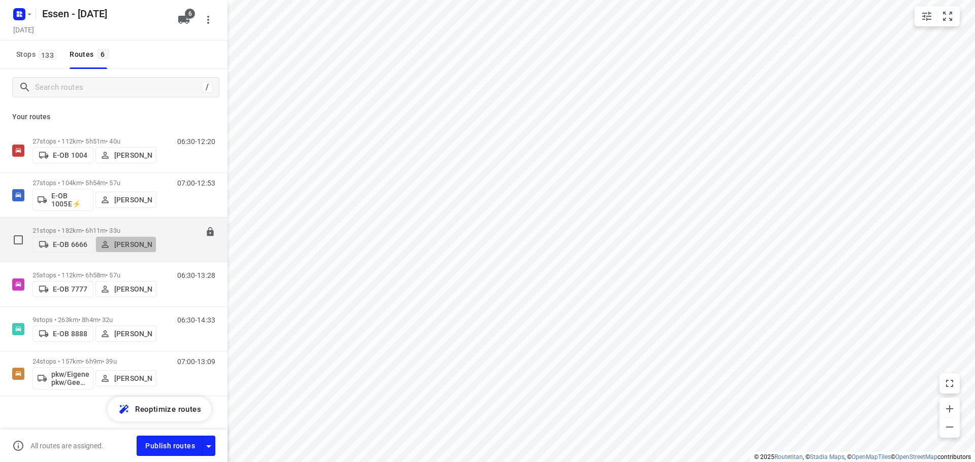
click at [131, 246] on p "Anas Yahya" at bounding box center [133, 245] width 38 height 8
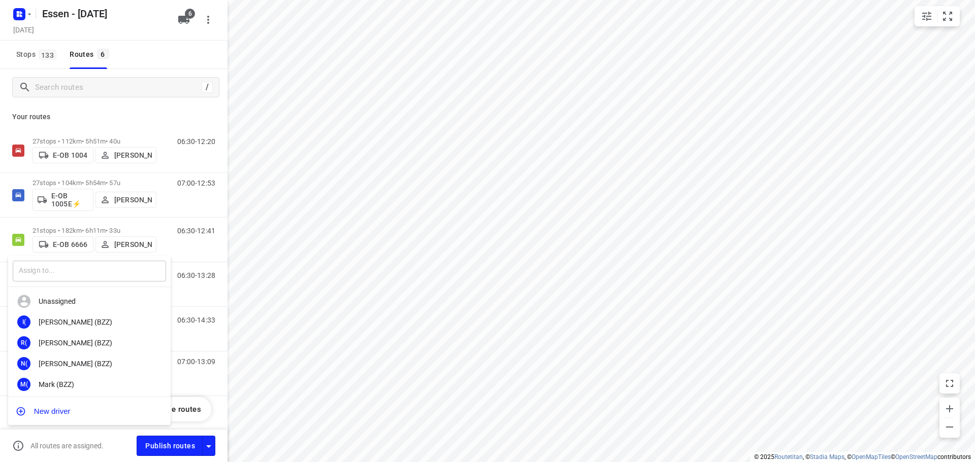
click at [101, 273] on input "text" at bounding box center [89, 271] width 153 height 21
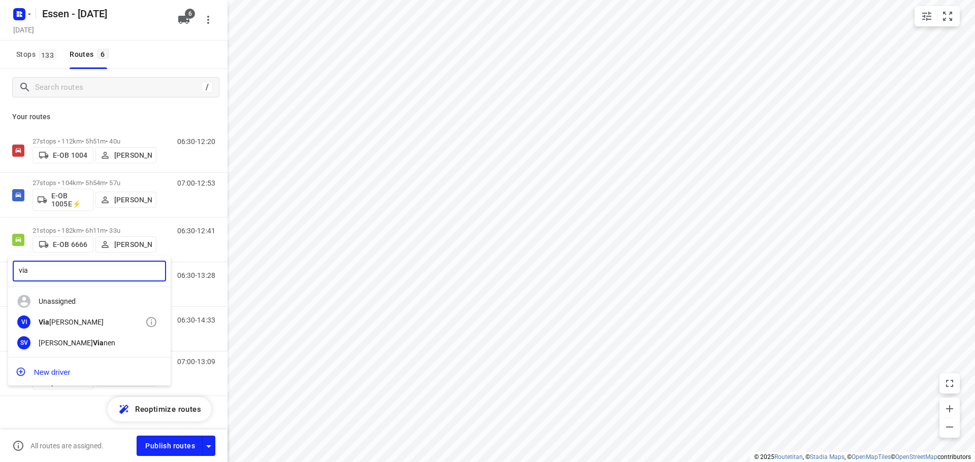
type input "via"
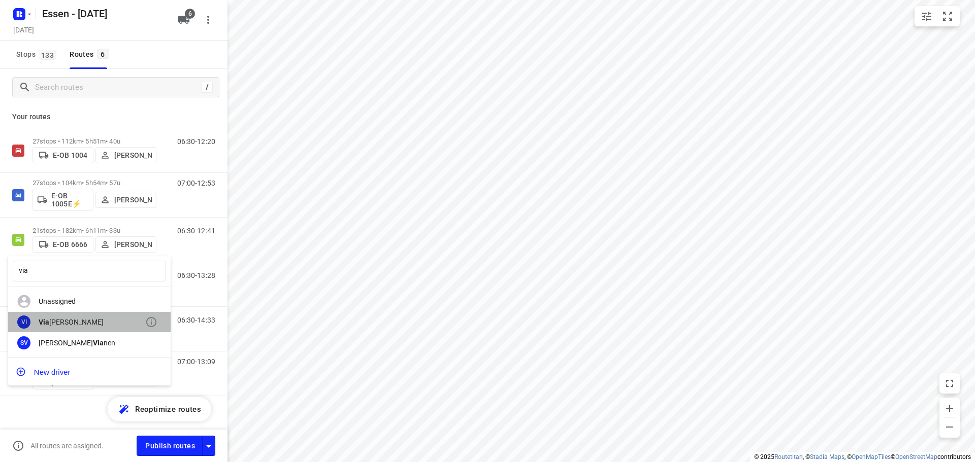
click at [76, 318] on div "Via cheslav Isakov" at bounding box center [92, 322] width 107 height 8
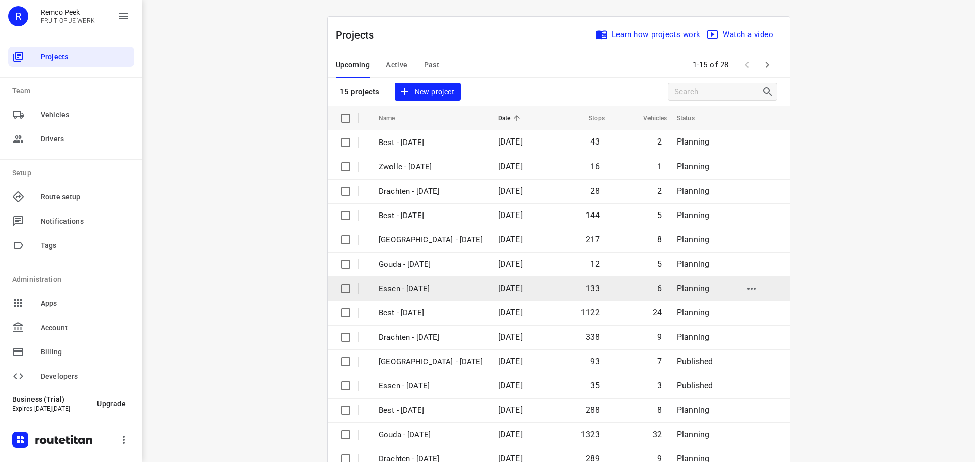
click at [418, 291] on p "Essen - Wednesday" at bounding box center [431, 289] width 104 height 12
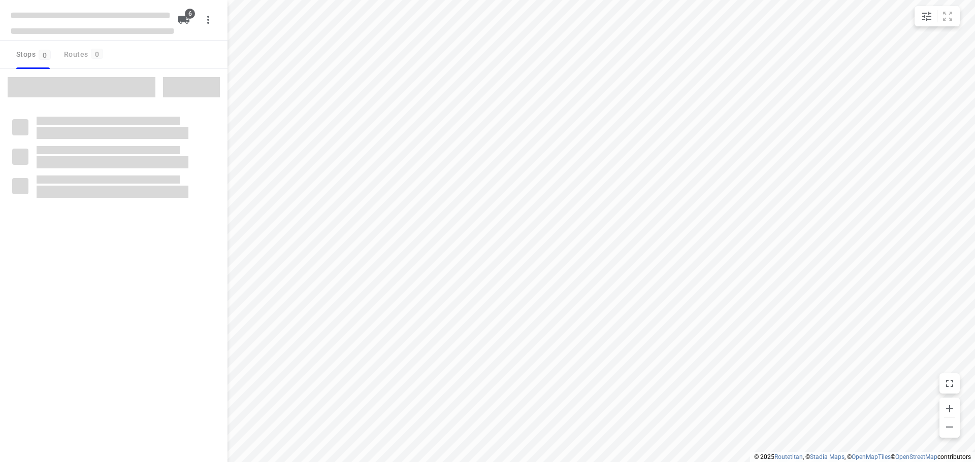
checkbox input "true"
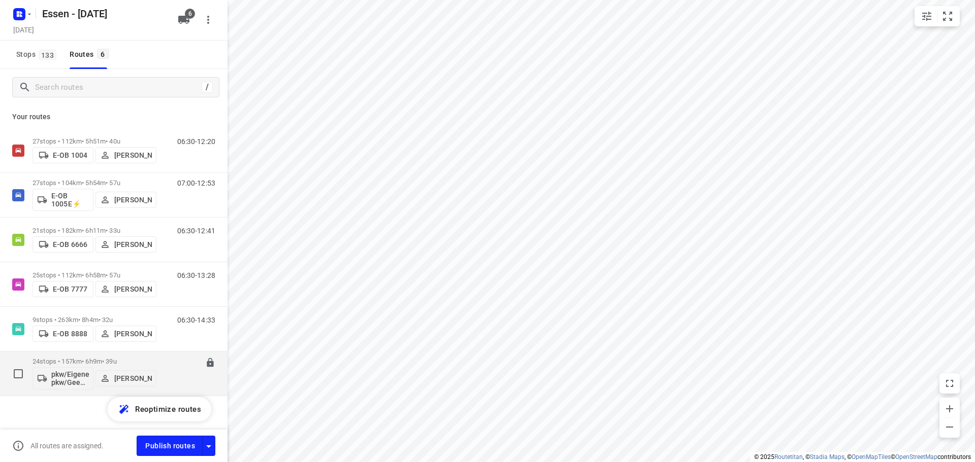
click at [91, 362] on p "24 stops • 157km • 6h9m • 39u" at bounding box center [94, 362] width 124 height 8
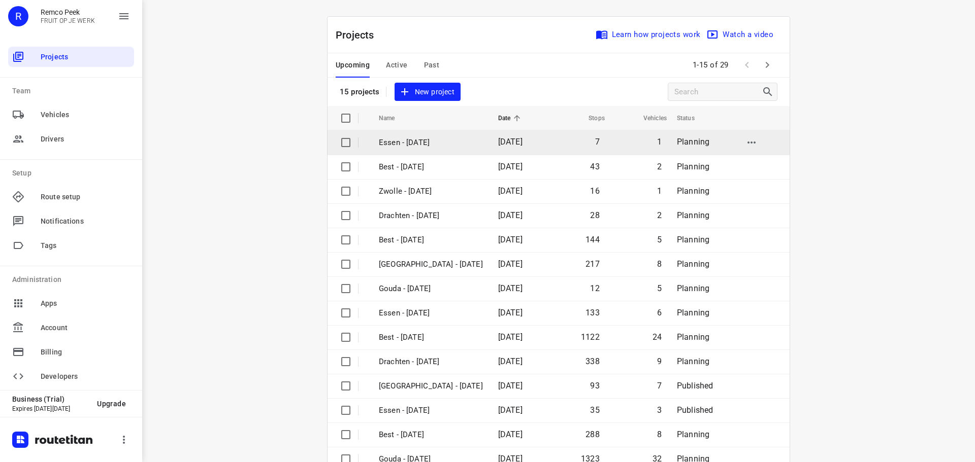
click at [414, 145] on p "Essen - Friday" at bounding box center [431, 143] width 104 height 12
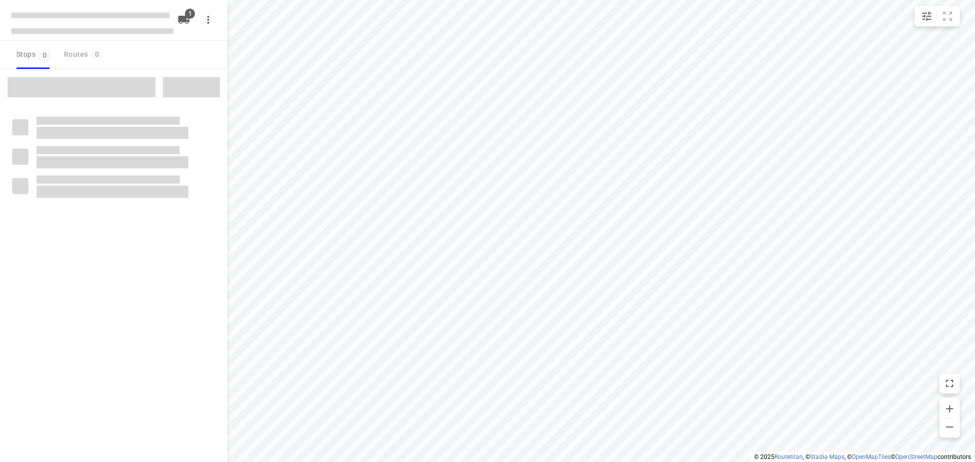
checkbox input "true"
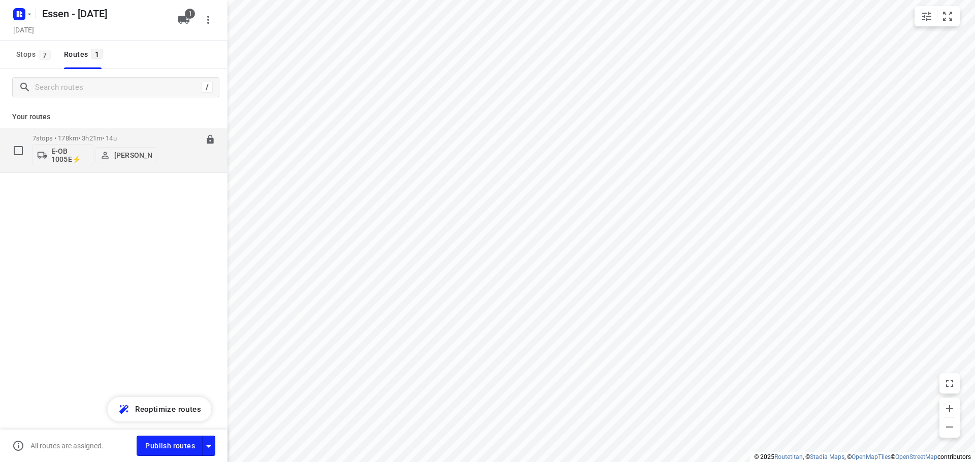
click at [169, 159] on div "07:30-10:51" at bounding box center [189, 153] width 51 height 37
click at [141, 142] on p "7 stops • 178km • 3h21m • 14u" at bounding box center [94, 139] width 124 height 8
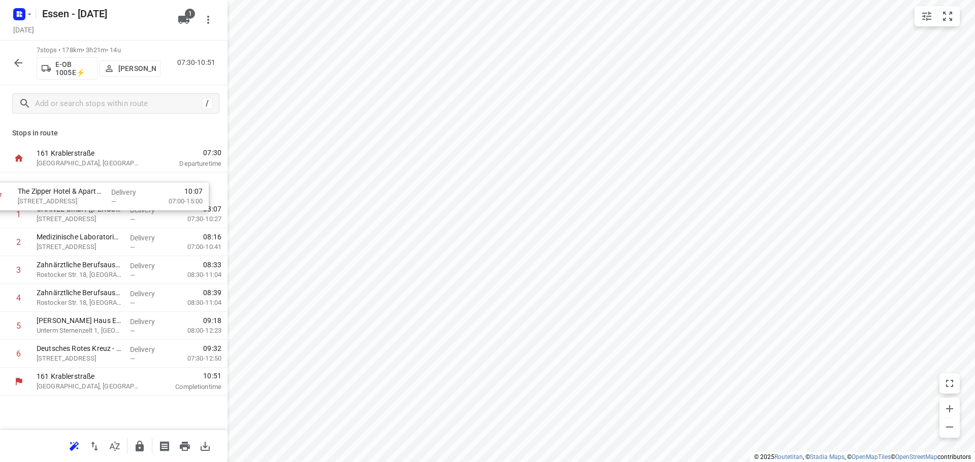
drag, startPoint x: 99, startPoint y: 358, endPoint x: 81, endPoint y: 194, distance: 165.0
click at [81, 194] on div "1 CHANEL GmbH (Jan-Hendrik Elberich) Königstraße 5, Düsseldorf Delivery — 08:07…" at bounding box center [113, 270] width 227 height 195
click at [14, 65] on icon "button" at bounding box center [18, 63] width 12 height 12
